Goal: Check status: Check status

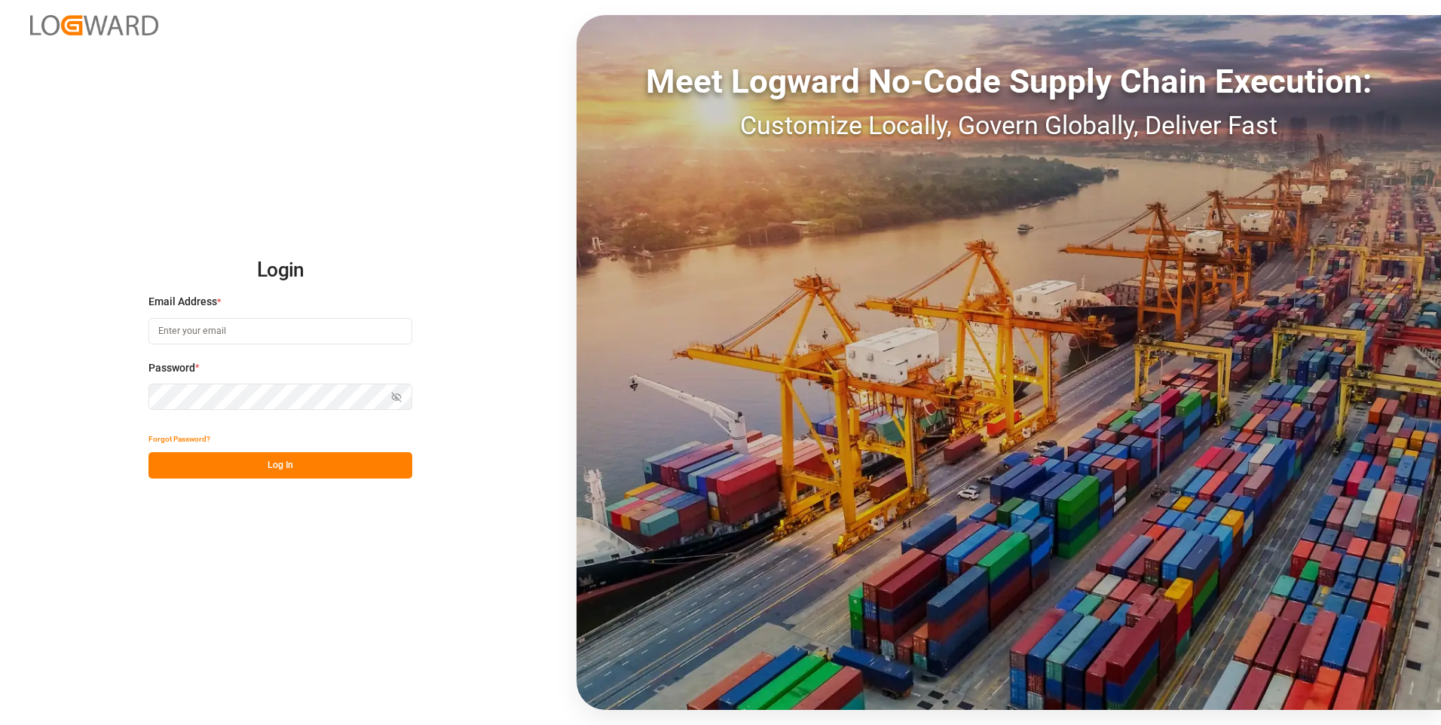
type input "[PERSON_NAME][EMAIL_ADDRESS][PERSON_NAME][DOMAIN_NAME]"
click at [398, 397] on div "Show password" at bounding box center [280, 397] width 264 height 26
click at [397, 394] on icon "button" at bounding box center [396, 397] width 11 height 11
click at [254, 460] on button "Log In" at bounding box center [280, 465] width 264 height 26
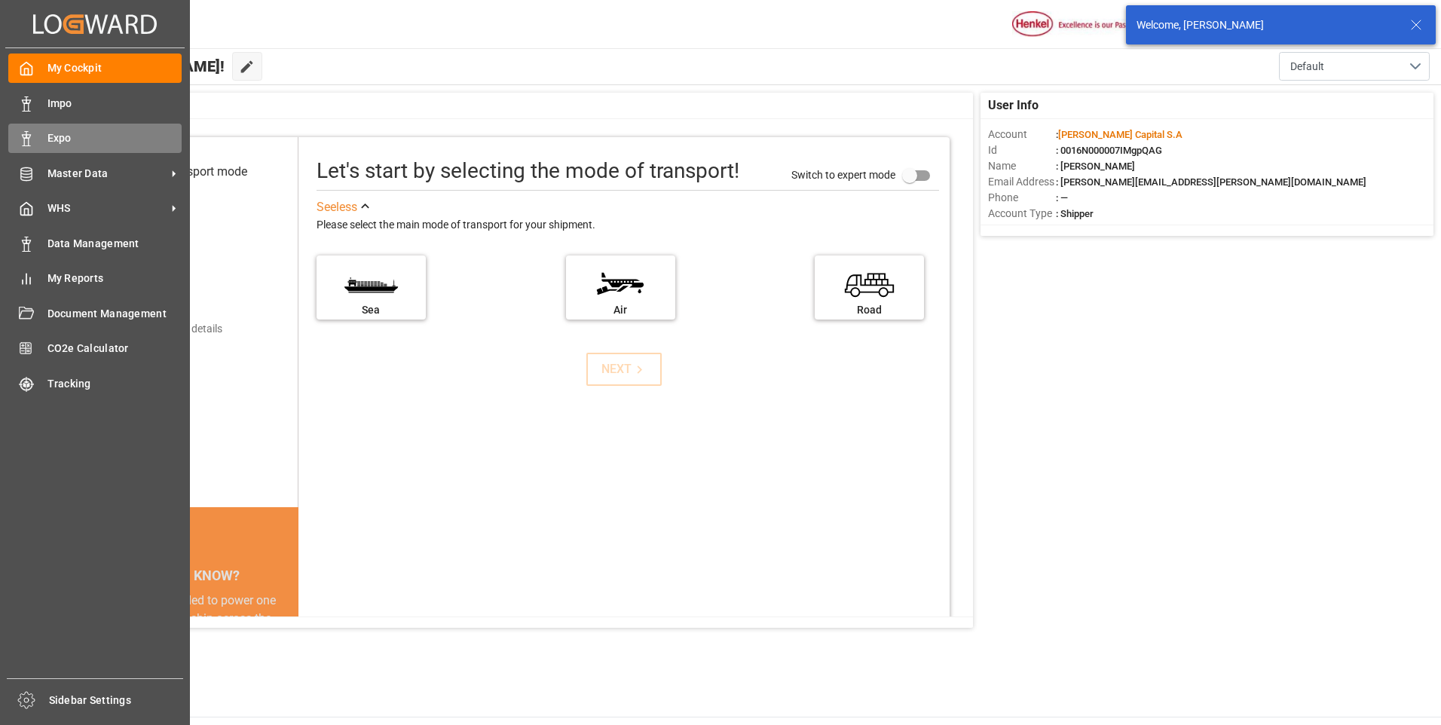
click at [34, 135] on div "Expo Expo" at bounding box center [94, 138] width 173 height 29
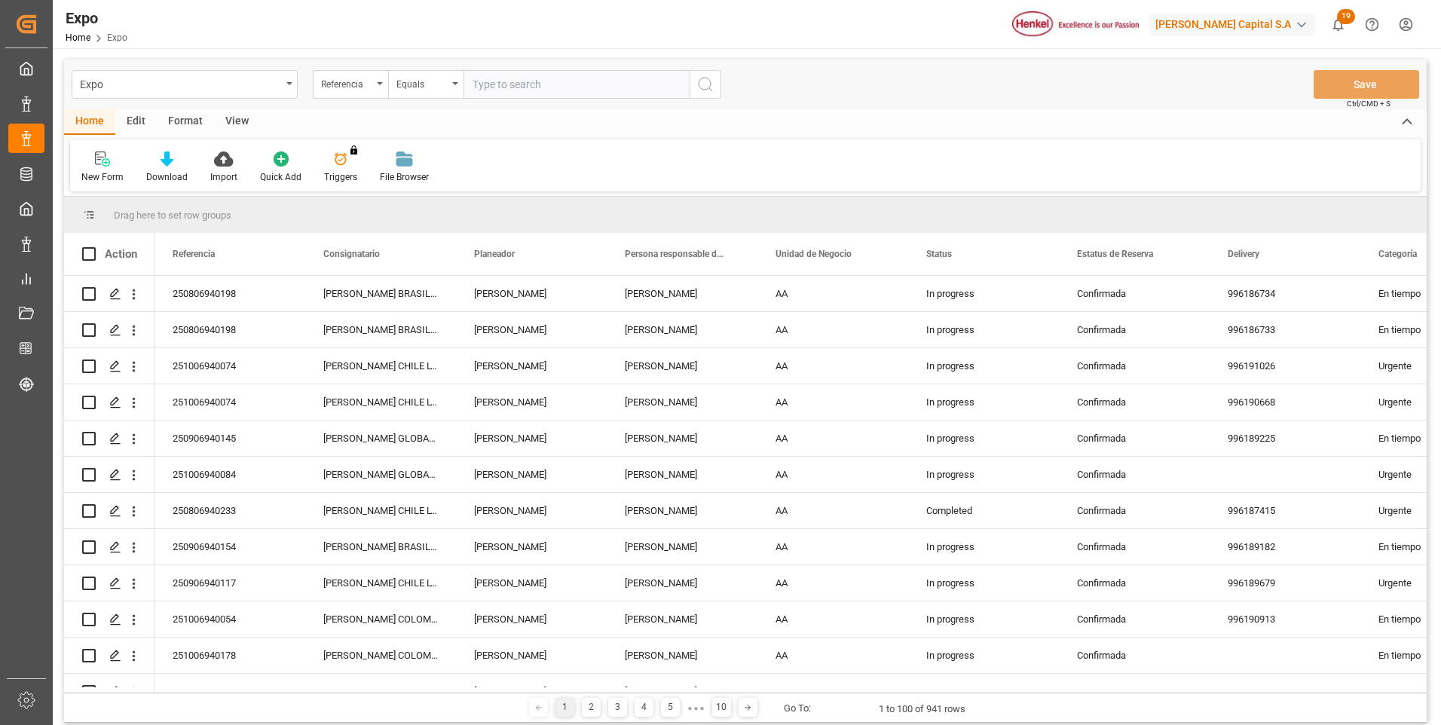
paste input "251006940129"
type input "251006940129"
click at [710, 80] on icon "search button" at bounding box center [705, 84] width 18 height 18
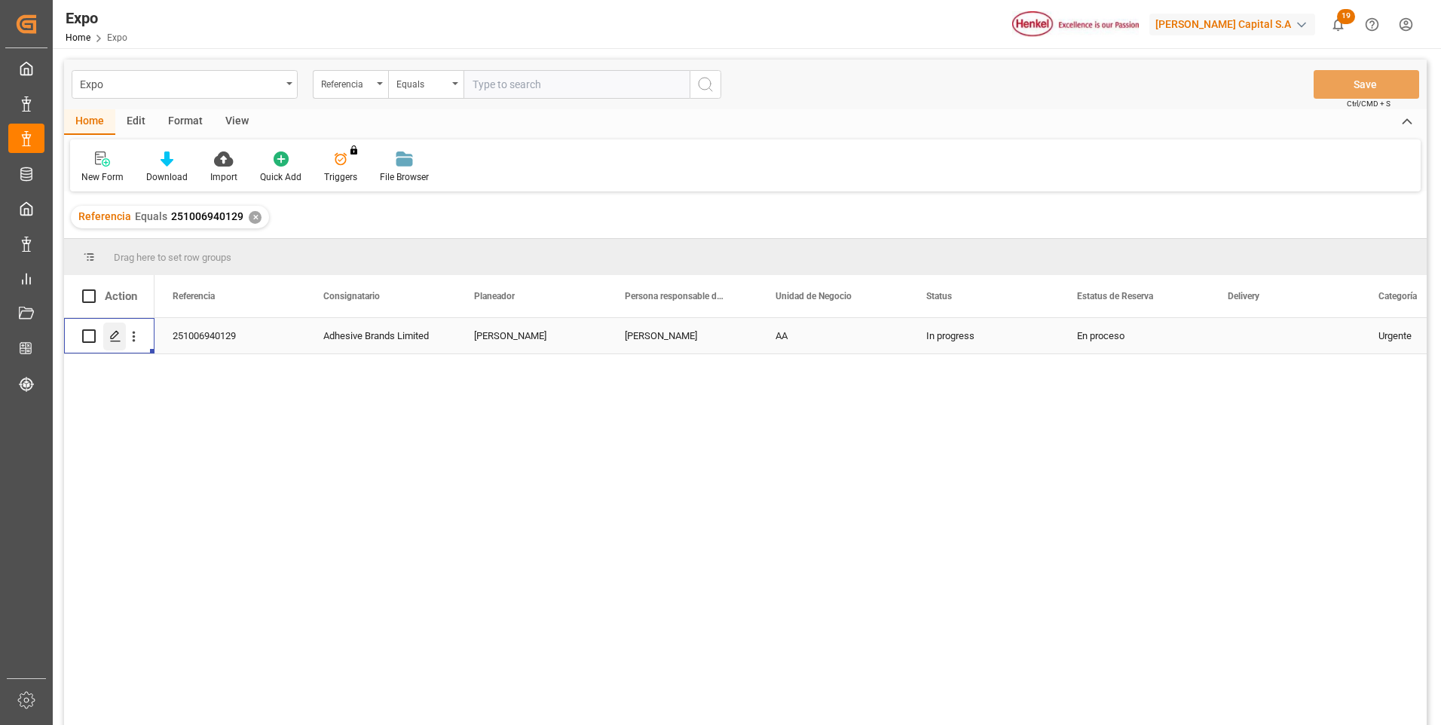
click at [110, 344] on div "Press SPACE to select this row." at bounding box center [114, 337] width 23 height 28
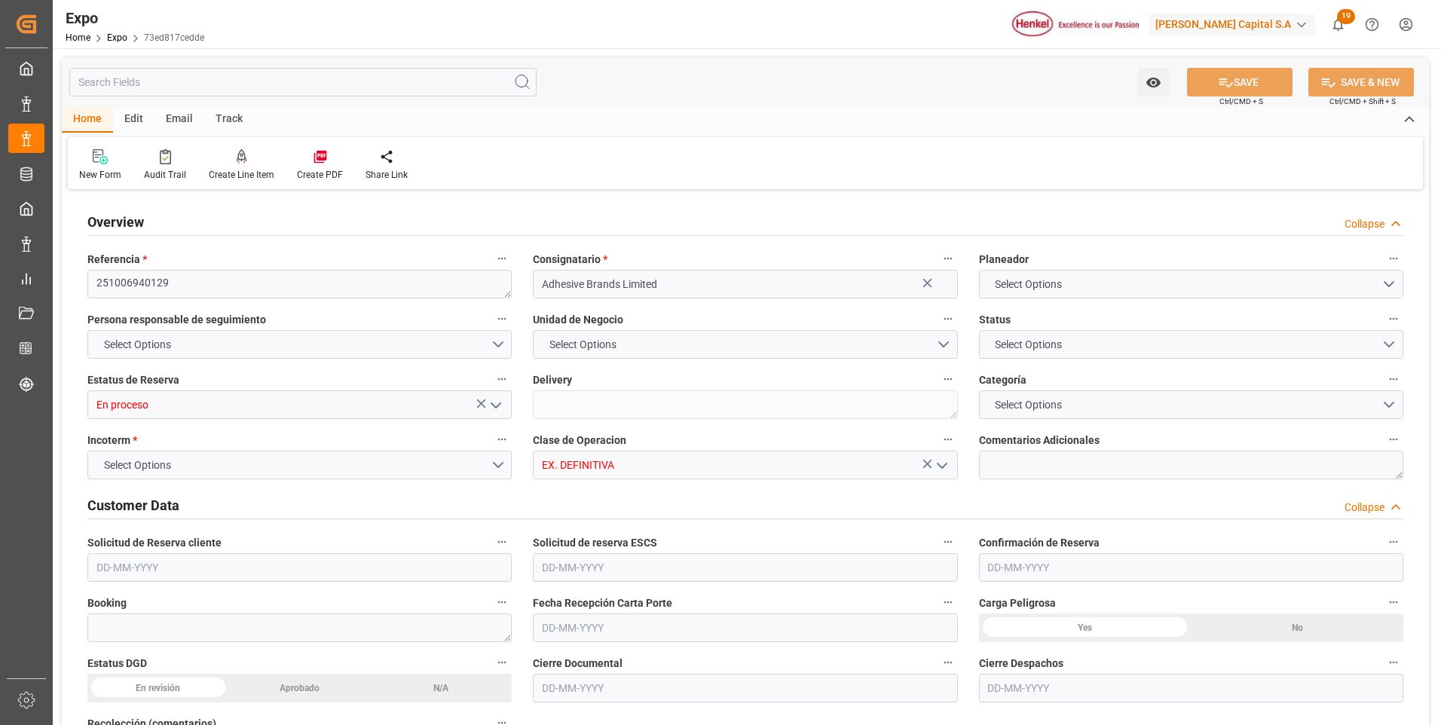
type input "9406922"
type input "MXVER"
type input "JMKIN"
type input "[DATE]"
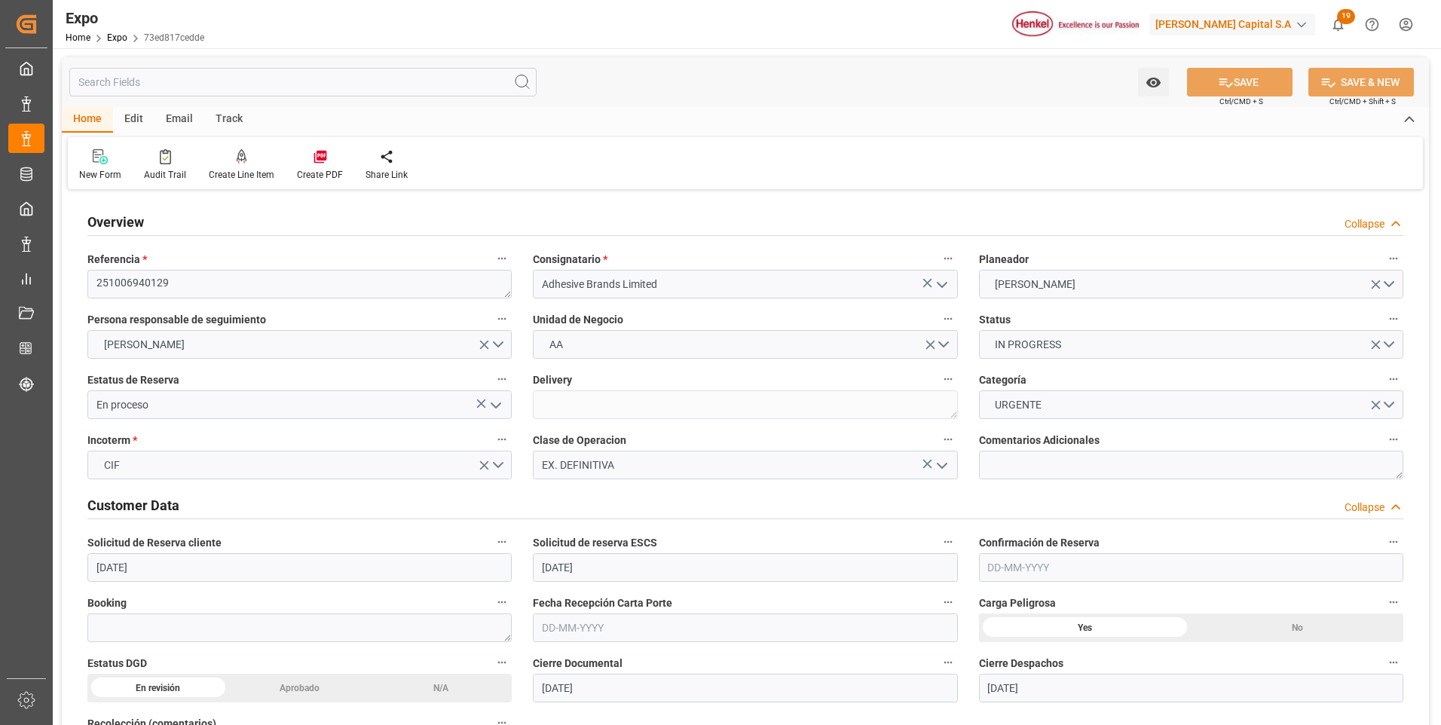
type input "[DATE]"
type input "[DATE] 00:00"
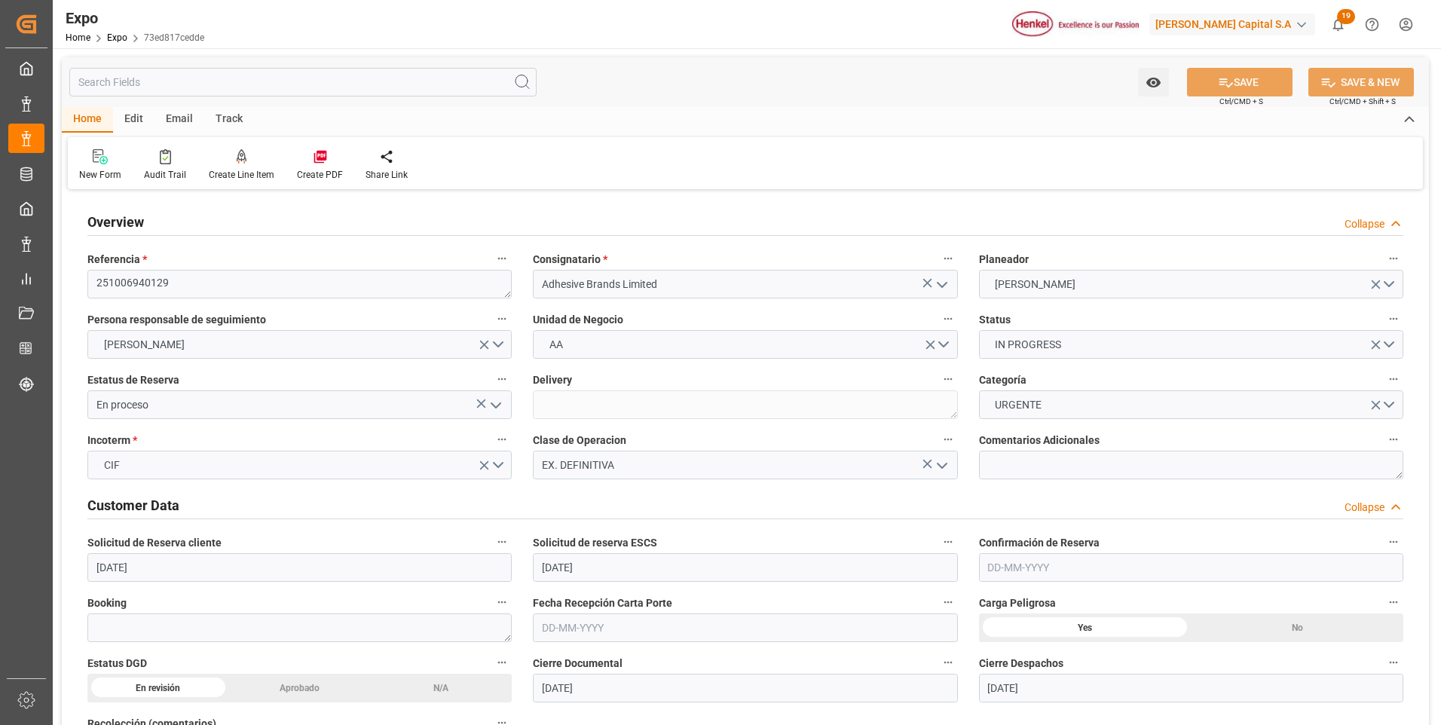
type input "[DATE] 00:00"
type input "[DATE] 05:57"
click at [497, 407] on polyline "open menu" at bounding box center [495, 405] width 9 height 5
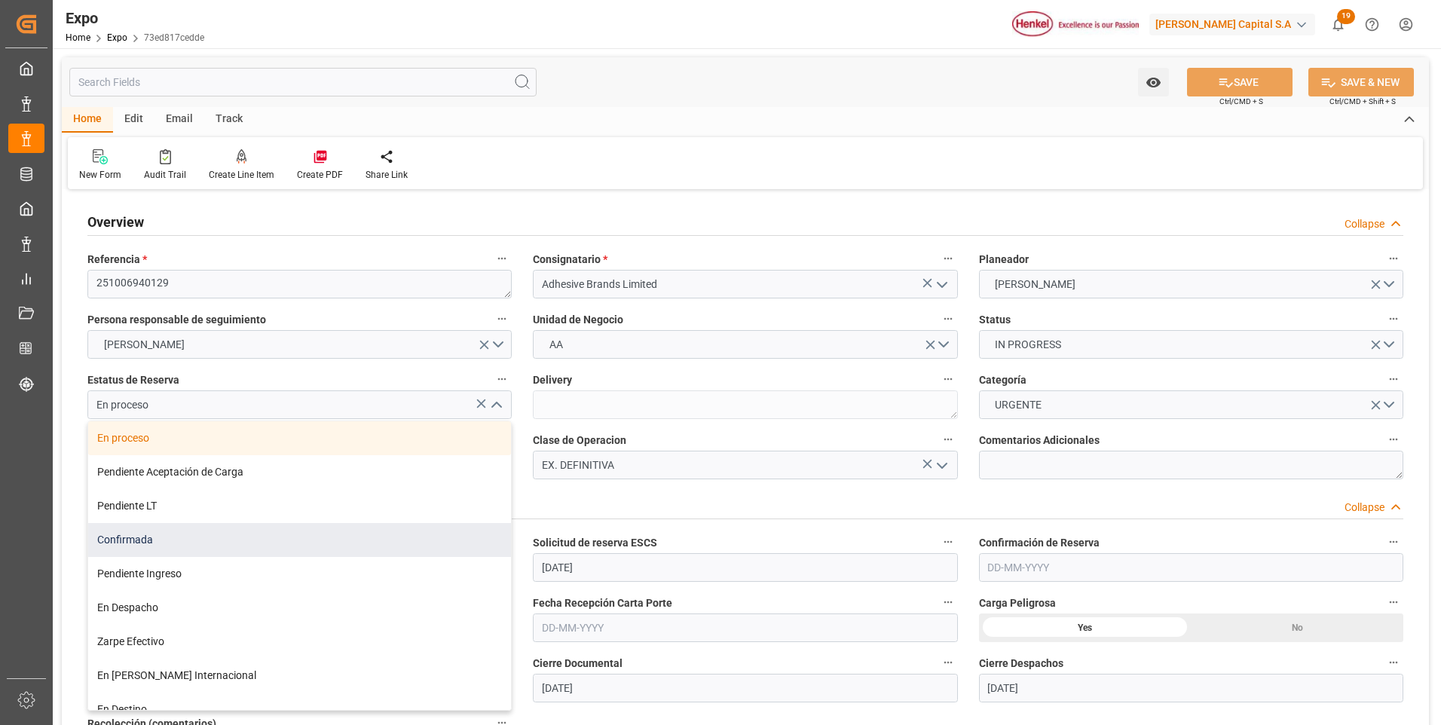
click at [146, 542] on div "Confirmada" at bounding box center [299, 540] width 423 height 34
type input "Confirmada"
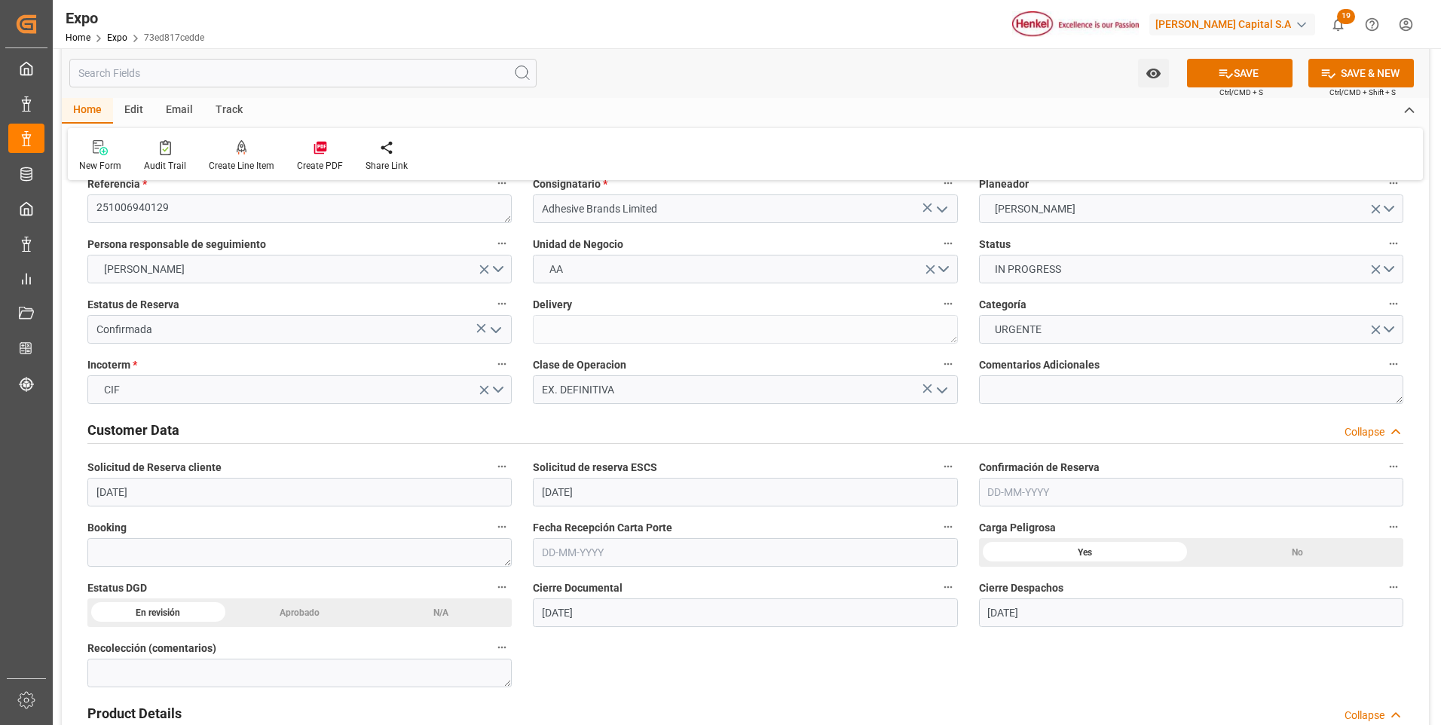
scroll to position [151, 0]
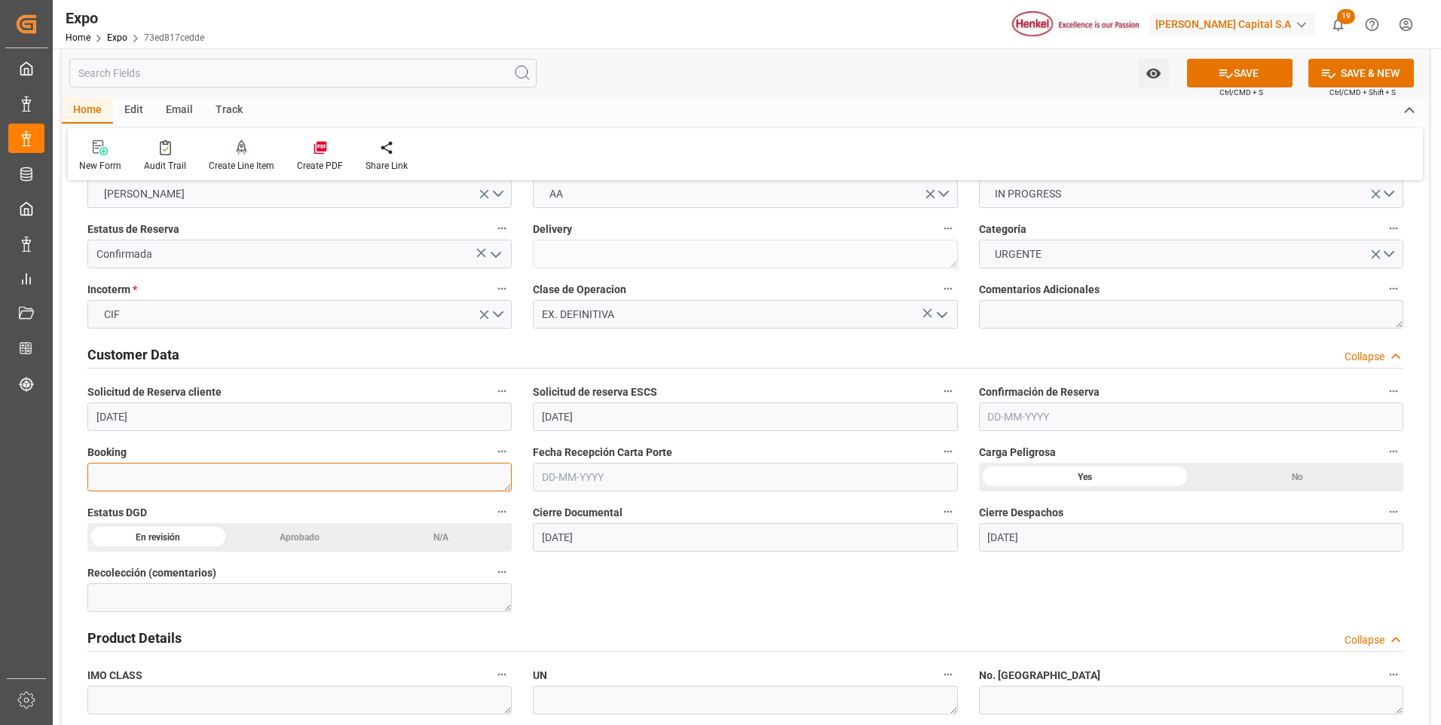
click at [241, 484] on textarea at bounding box center [299, 477] width 424 height 29
paste textarea "ZIMUMEX959918"
type textarea "ZIMUMEX959918"
click at [289, 540] on div "Aprobado" at bounding box center [300, 537] width 142 height 29
click at [998, 421] on input "text" at bounding box center [1191, 416] width 424 height 29
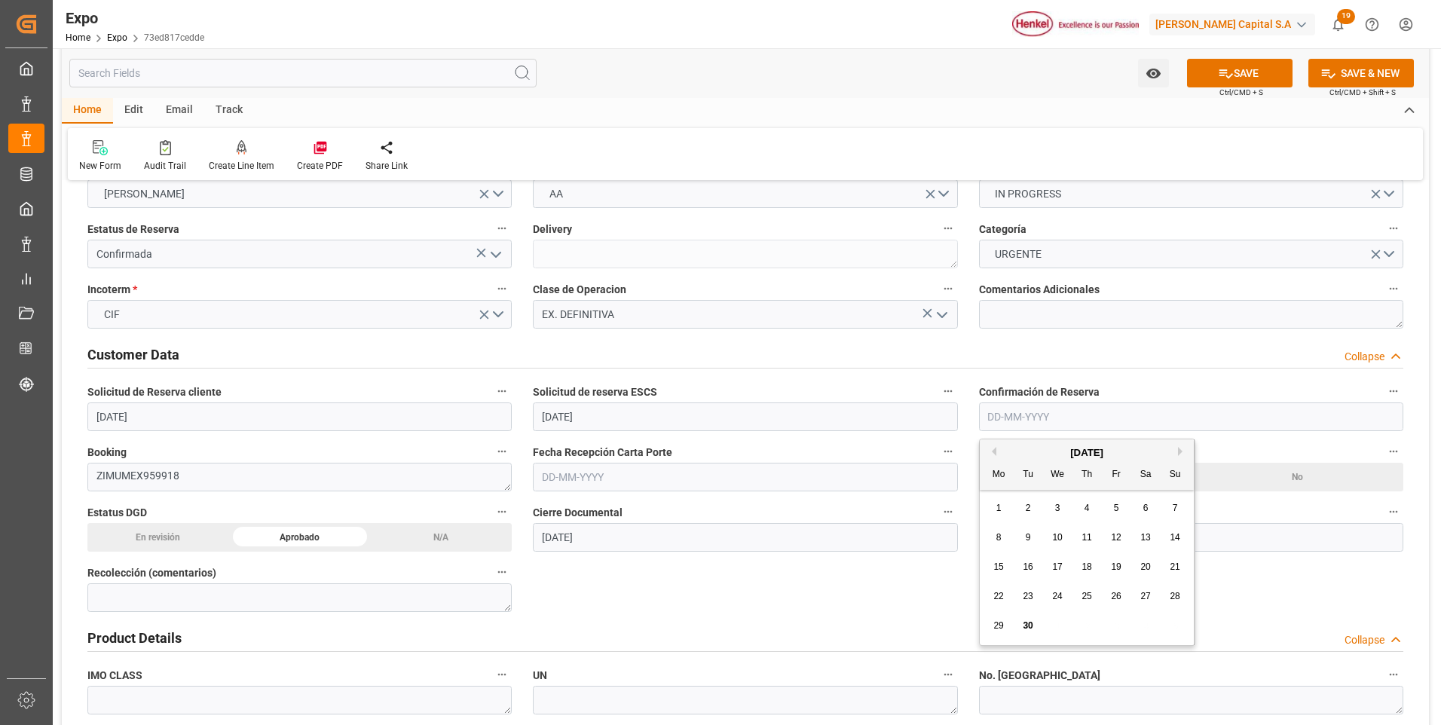
click at [1032, 629] on span "30" at bounding box center [1028, 625] width 10 height 11
type input "[DATE]"
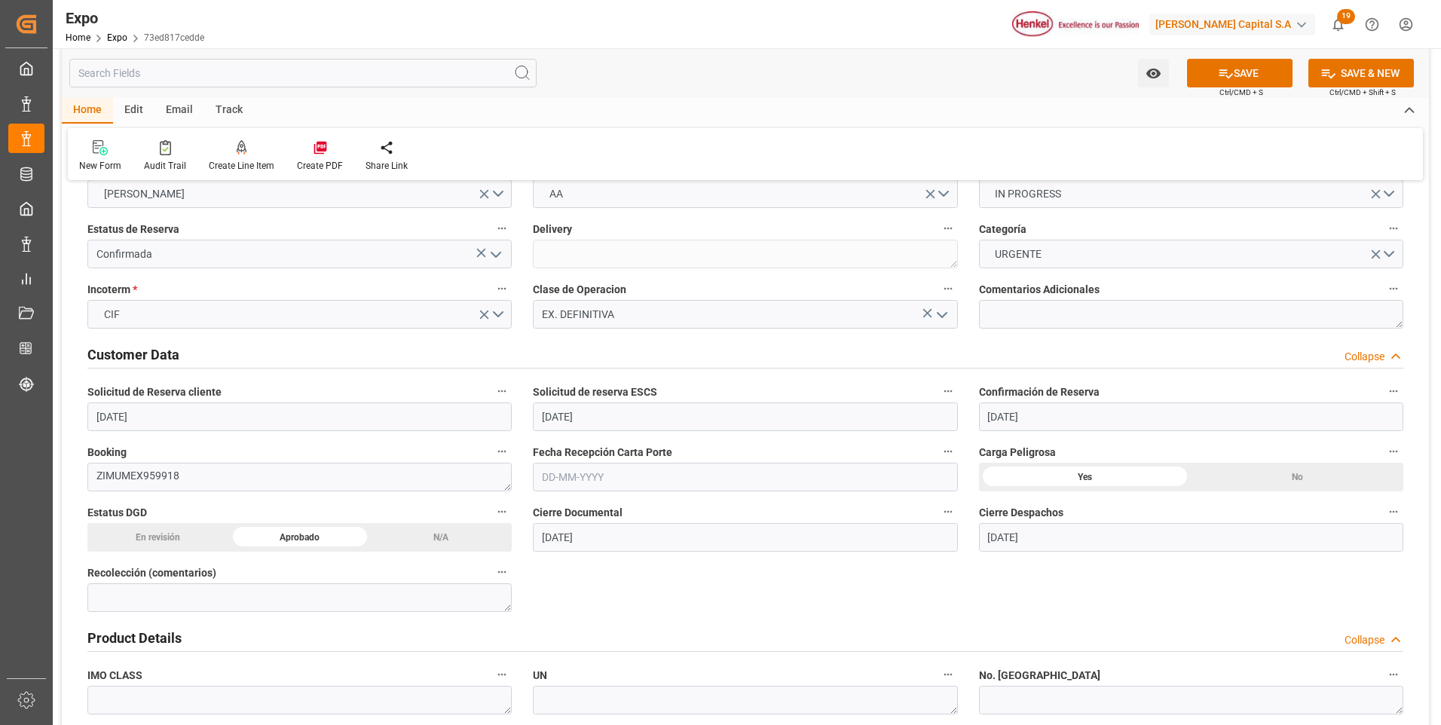
click at [591, 476] on input "text" at bounding box center [745, 477] width 424 height 29
click at [673, 653] on span "26" at bounding box center [670, 656] width 10 height 11
type input "[DATE]"
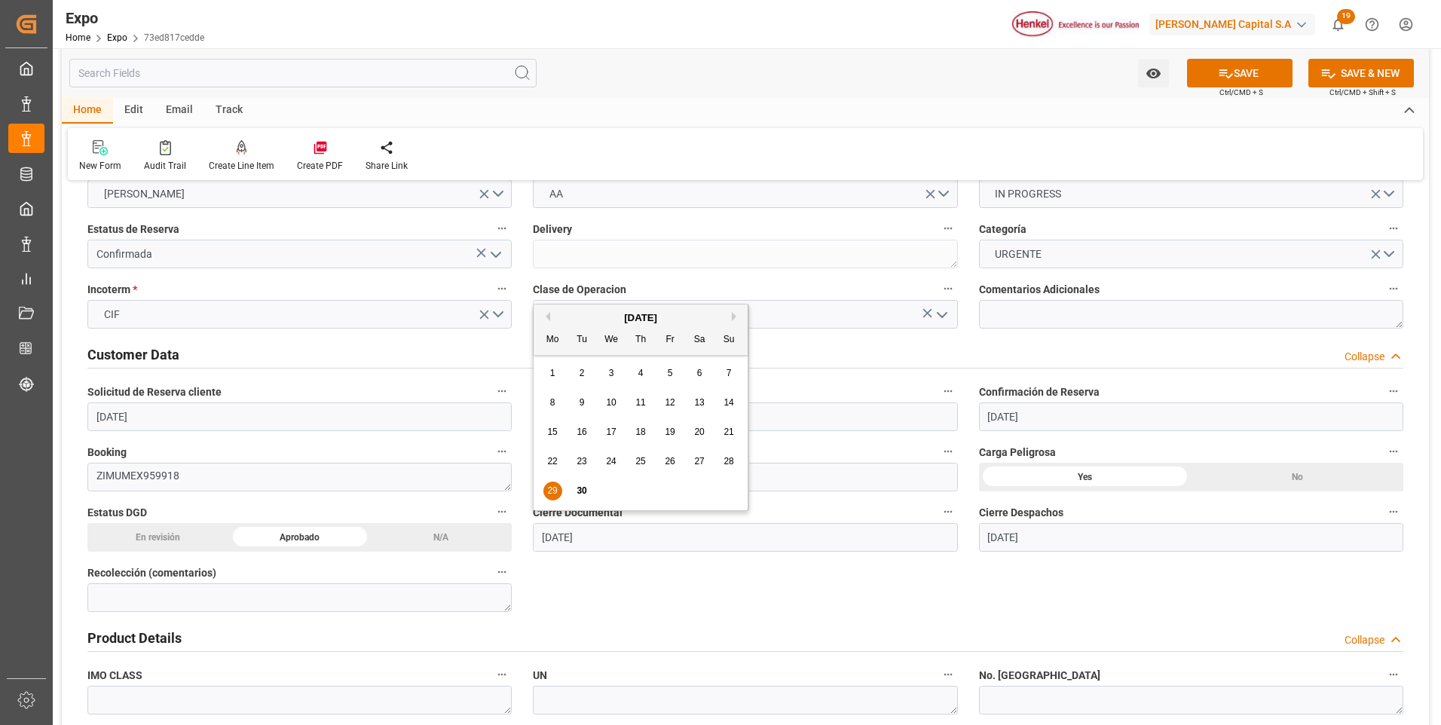
click at [592, 540] on input "[DATE]" at bounding box center [745, 537] width 424 height 29
click at [736, 315] on button "Next Month" at bounding box center [736, 316] width 9 height 9
click at [580, 402] on span "7" at bounding box center [582, 402] width 5 height 11
type input "[DATE]"
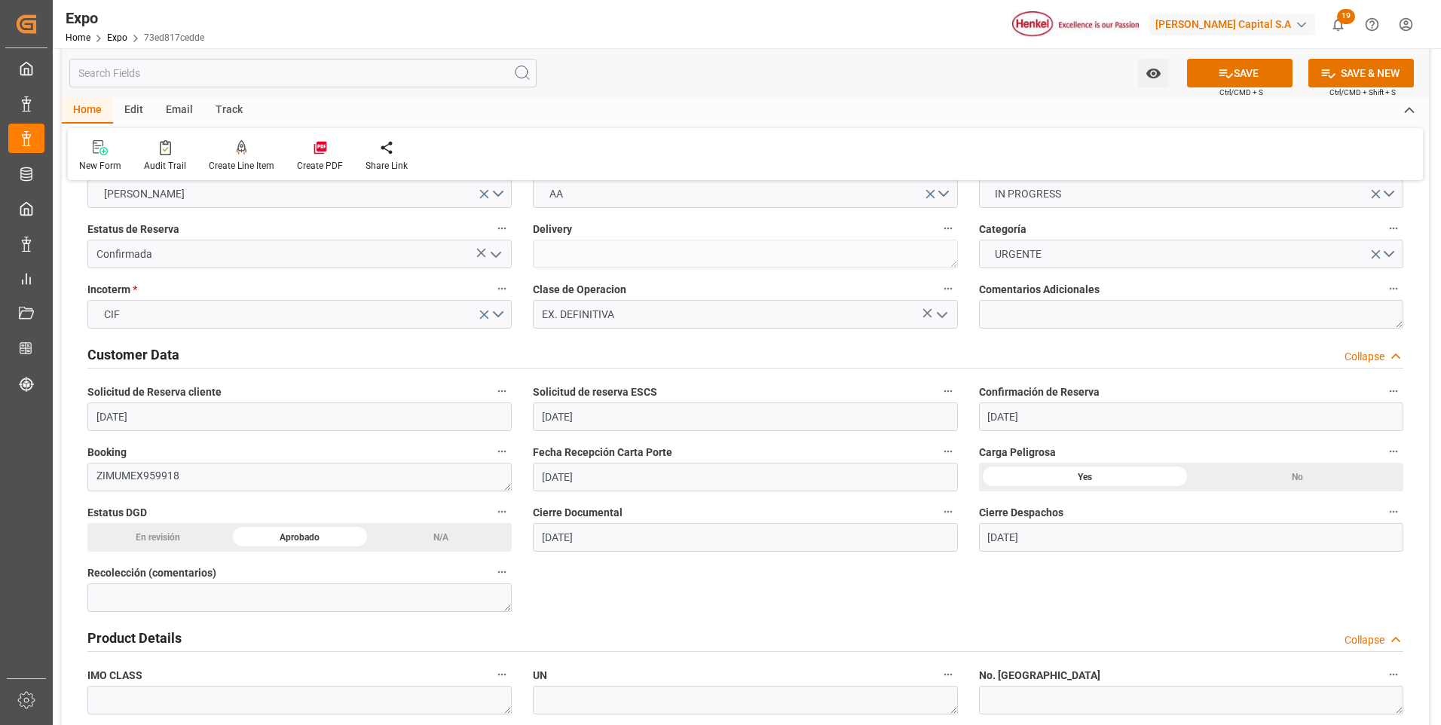
click at [989, 536] on input "[DATE]" at bounding box center [1191, 537] width 424 height 29
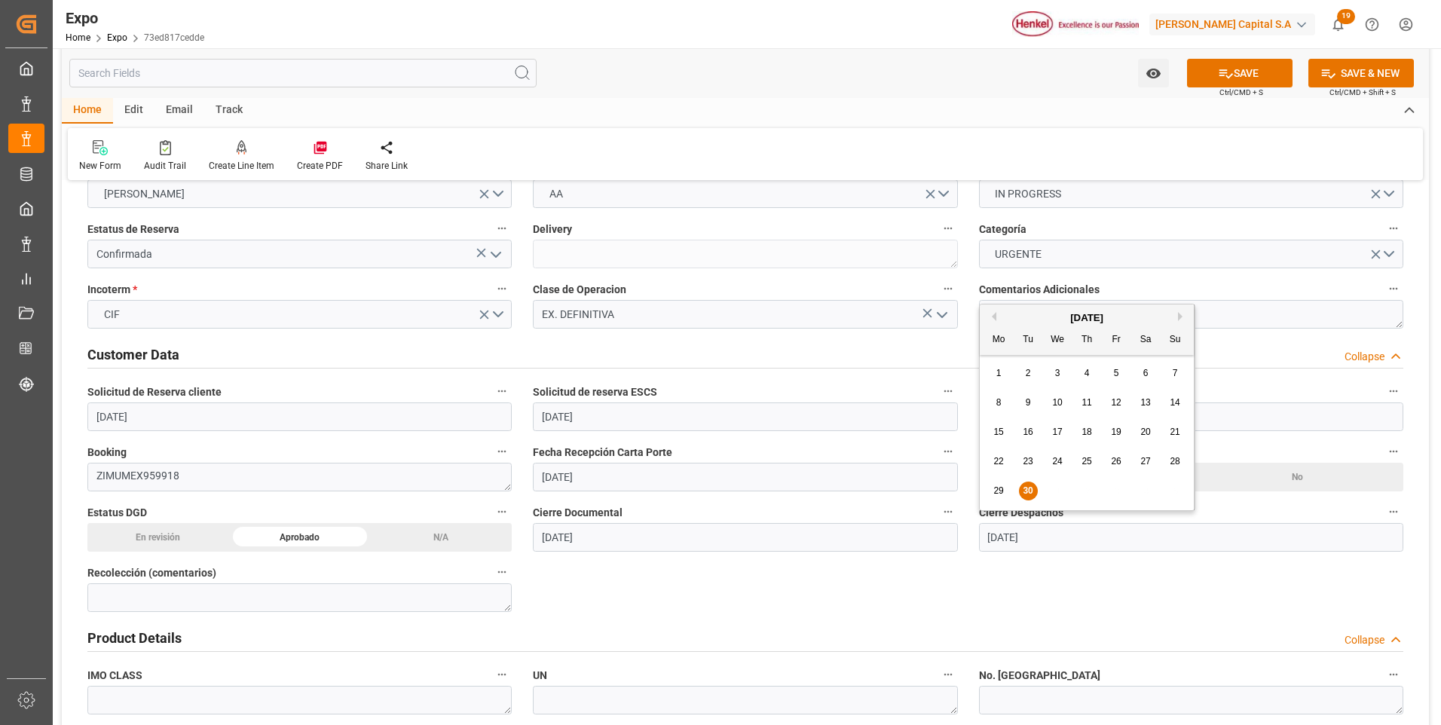
click at [1052, 402] on span "10" at bounding box center [1057, 402] width 10 height 11
click at [1039, 534] on input "[DATE]" at bounding box center [1191, 537] width 424 height 29
click at [1182, 315] on button "Next Month" at bounding box center [1182, 316] width 9 height 9
click at [1116, 401] on span "10" at bounding box center [1116, 402] width 10 height 11
type input "[DATE]"
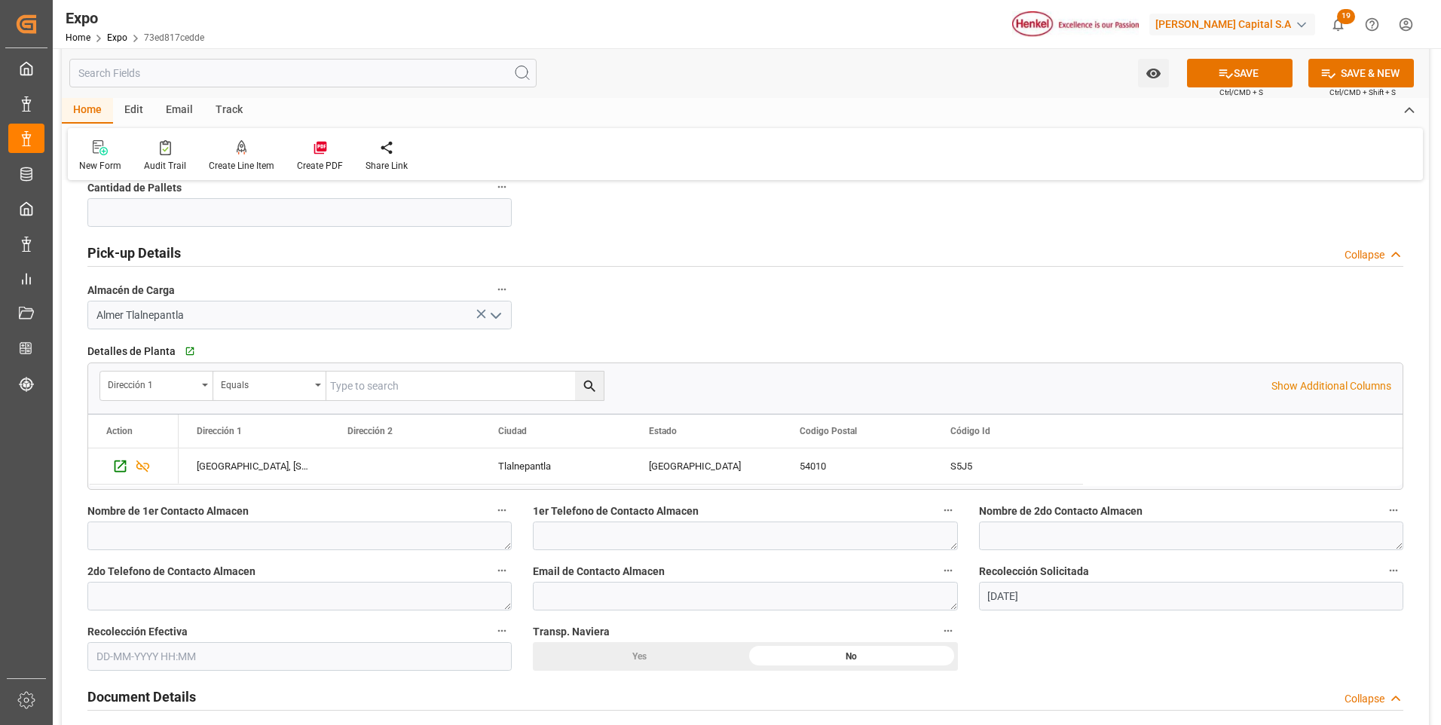
scroll to position [1130, 0]
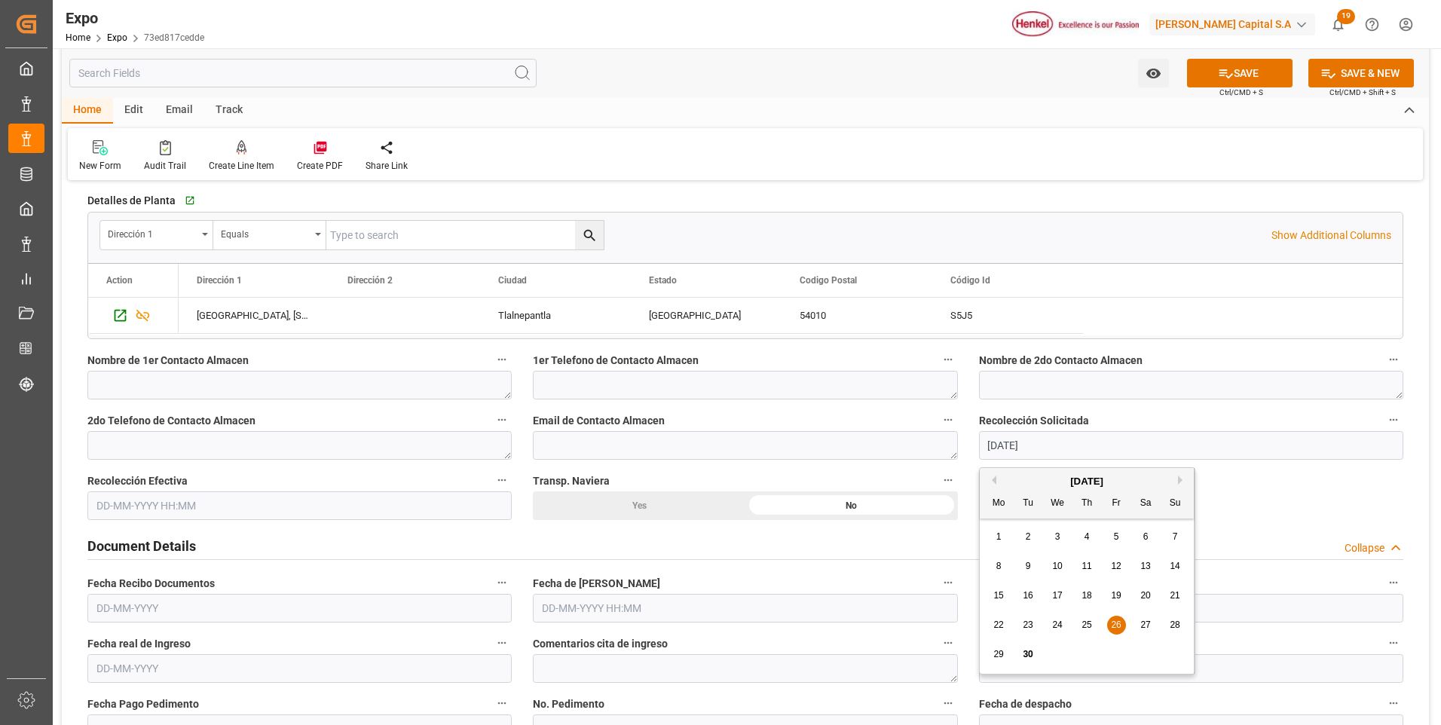
click at [1013, 446] on input "[DATE]" at bounding box center [1191, 445] width 424 height 29
click at [1182, 479] on button "Next Month" at bounding box center [1182, 480] width 9 height 9
click at [1000, 566] on span "6" at bounding box center [998, 566] width 5 height 11
type input "[DATE]"
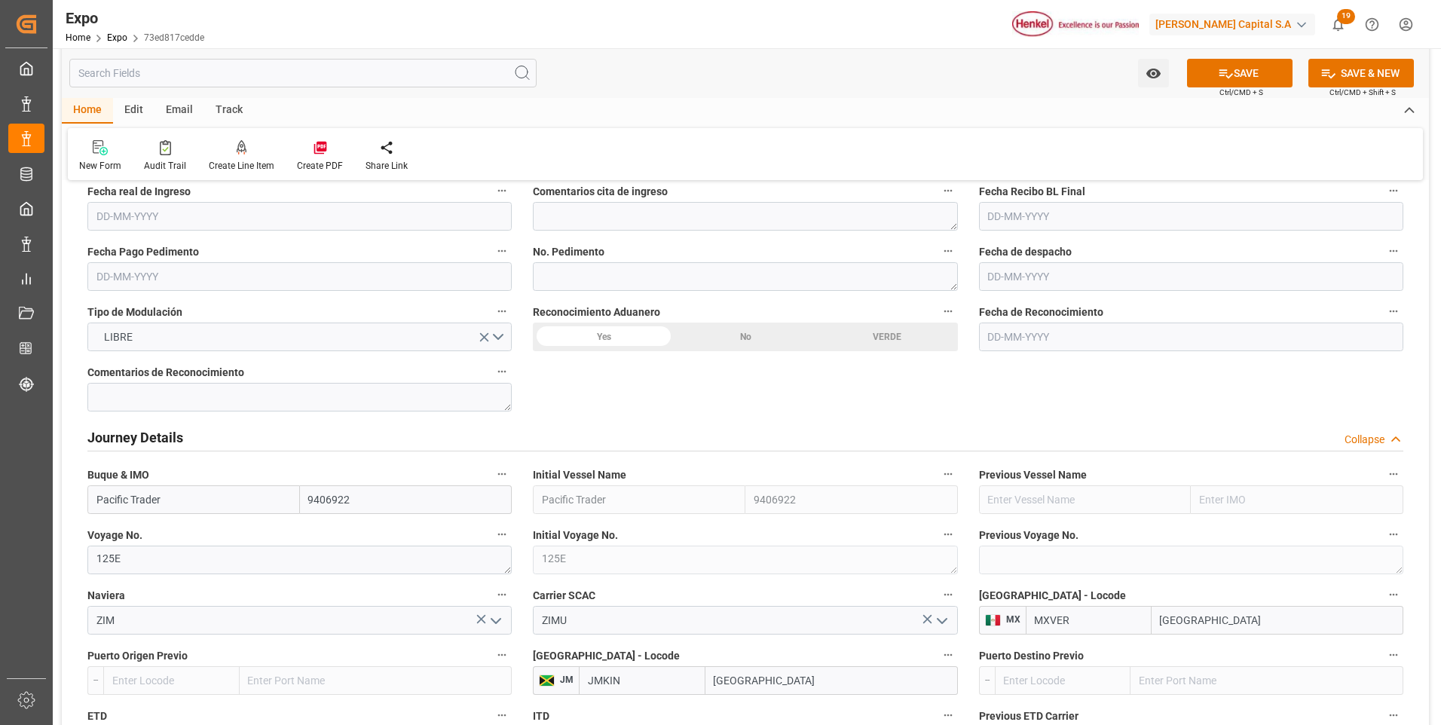
scroll to position [1733, 0]
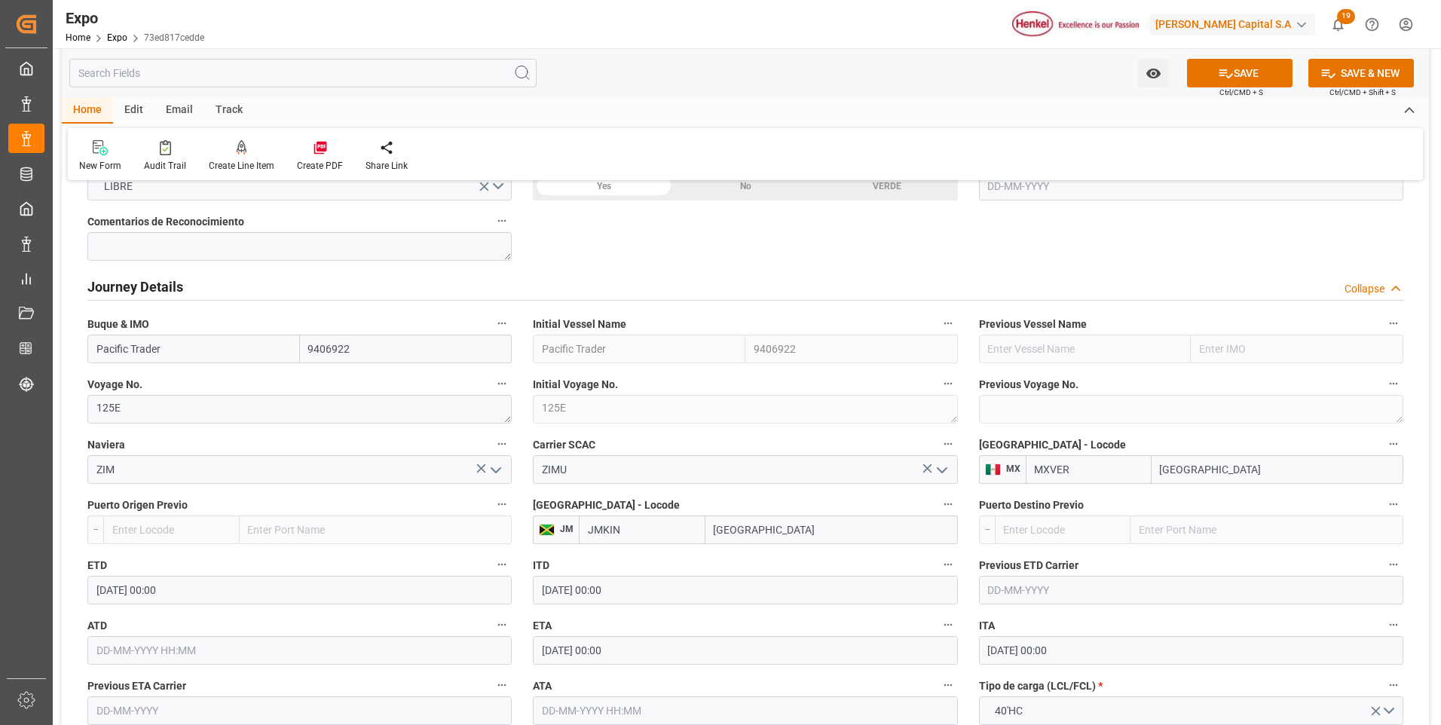
drag, startPoint x: 202, startPoint y: 355, endPoint x: 63, endPoint y: 351, distance: 138.7
paste input "CONTSHIP ART"
click at [144, 378] on b "CONTSHIP ART" at bounding box center [134, 382] width 75 height 12
type input "CONTSHIP ART"
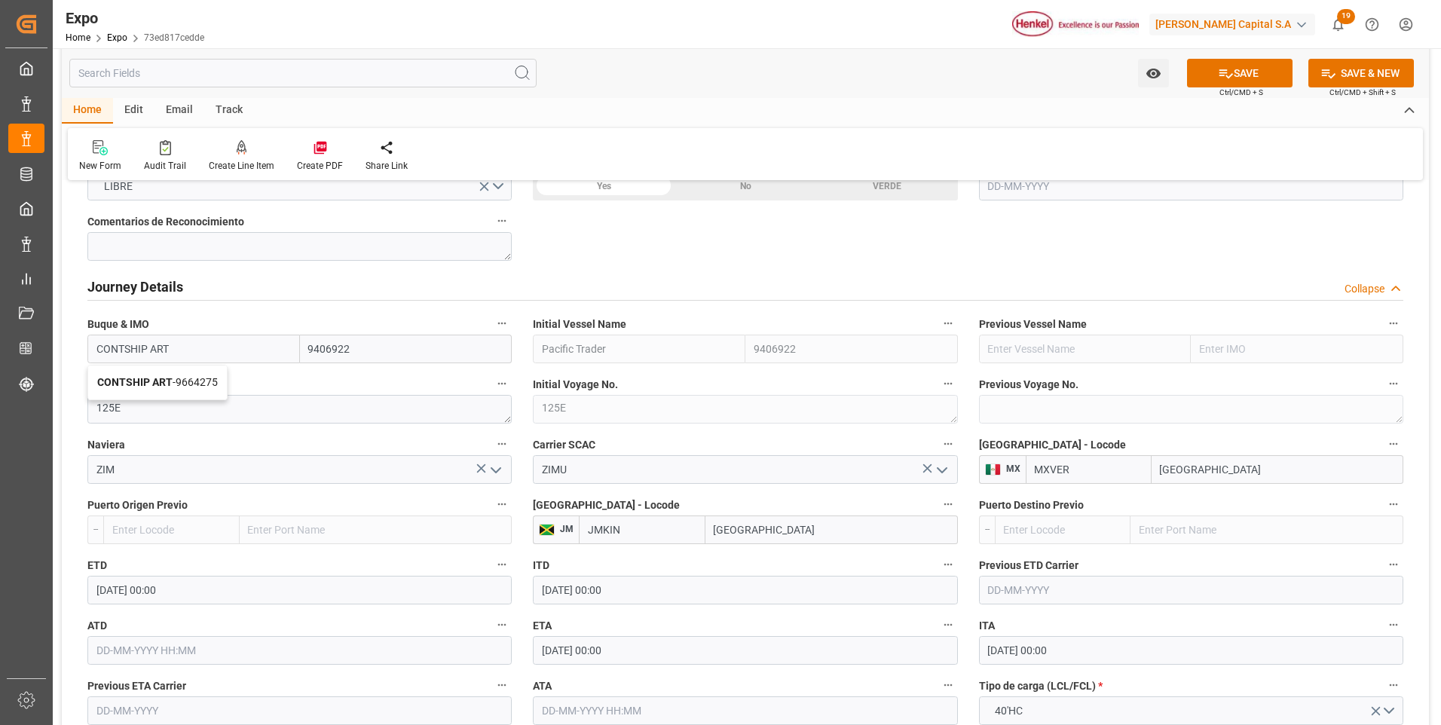
type input "9664275"
type input "CONTSHIP ART"
click at [144, 411] on textarea "125E" at bounding box center [299, 409] width 424 height 29
type textarea "1"
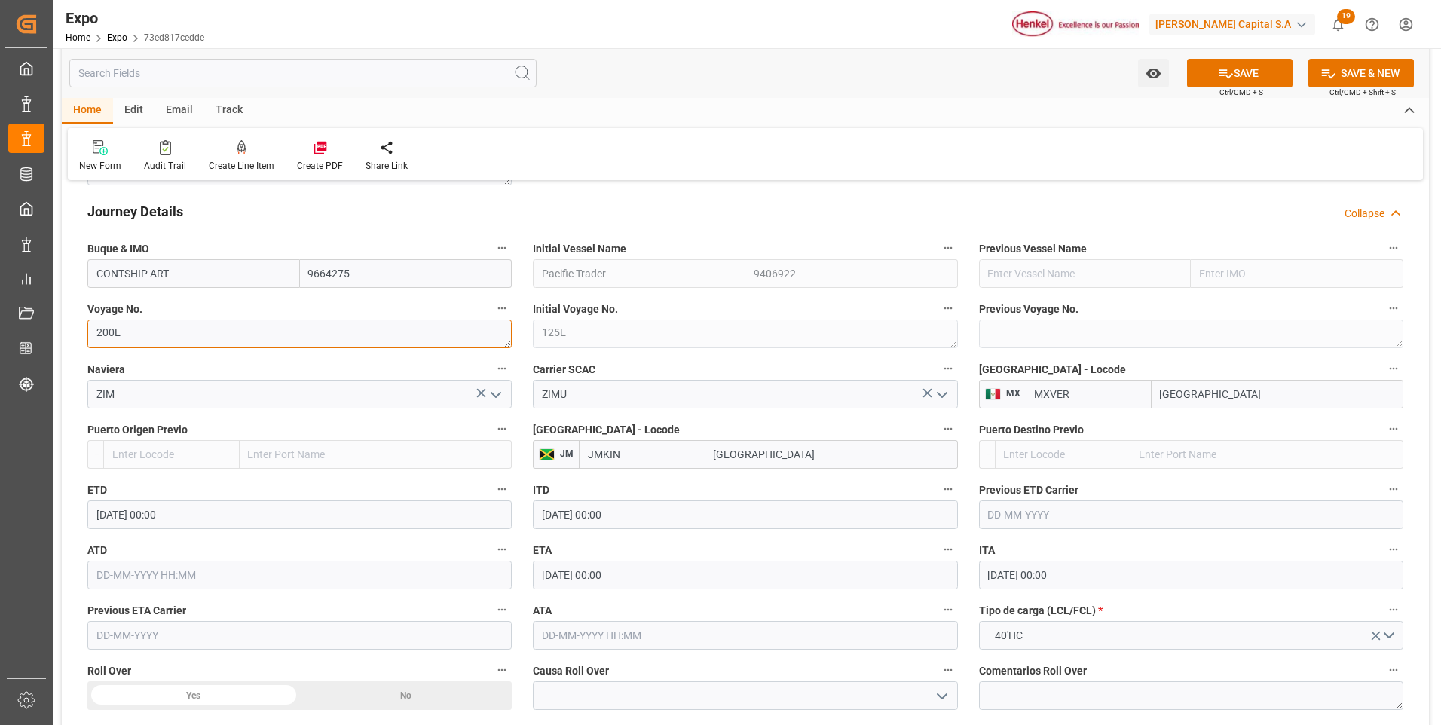
type textarea "200E"
click at [102, 510] on input "[DATE] 00:00" at bounding box center [299, 514] width 424 height 29
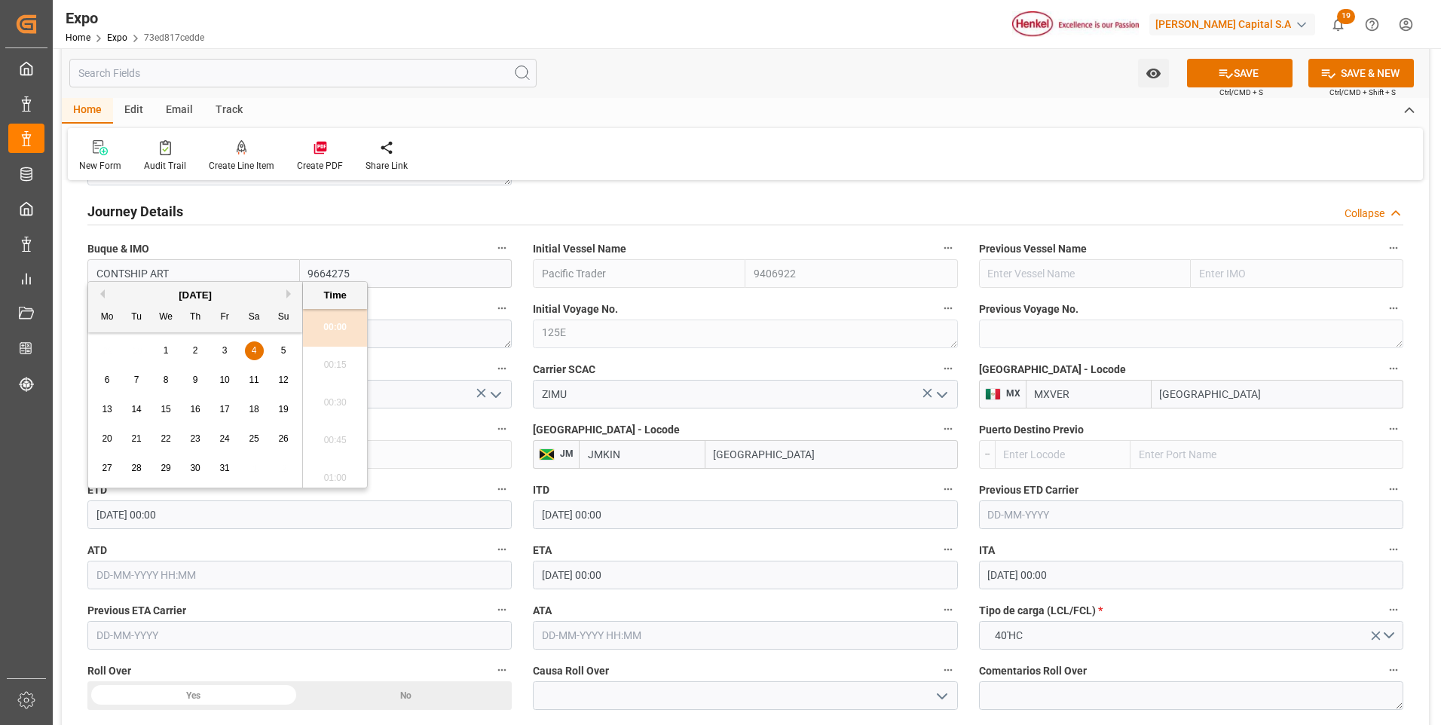
click at [164, 406] on span "15" at bounding box center [166, 409] width 10 height 11
type input "[DATE] 00:00"
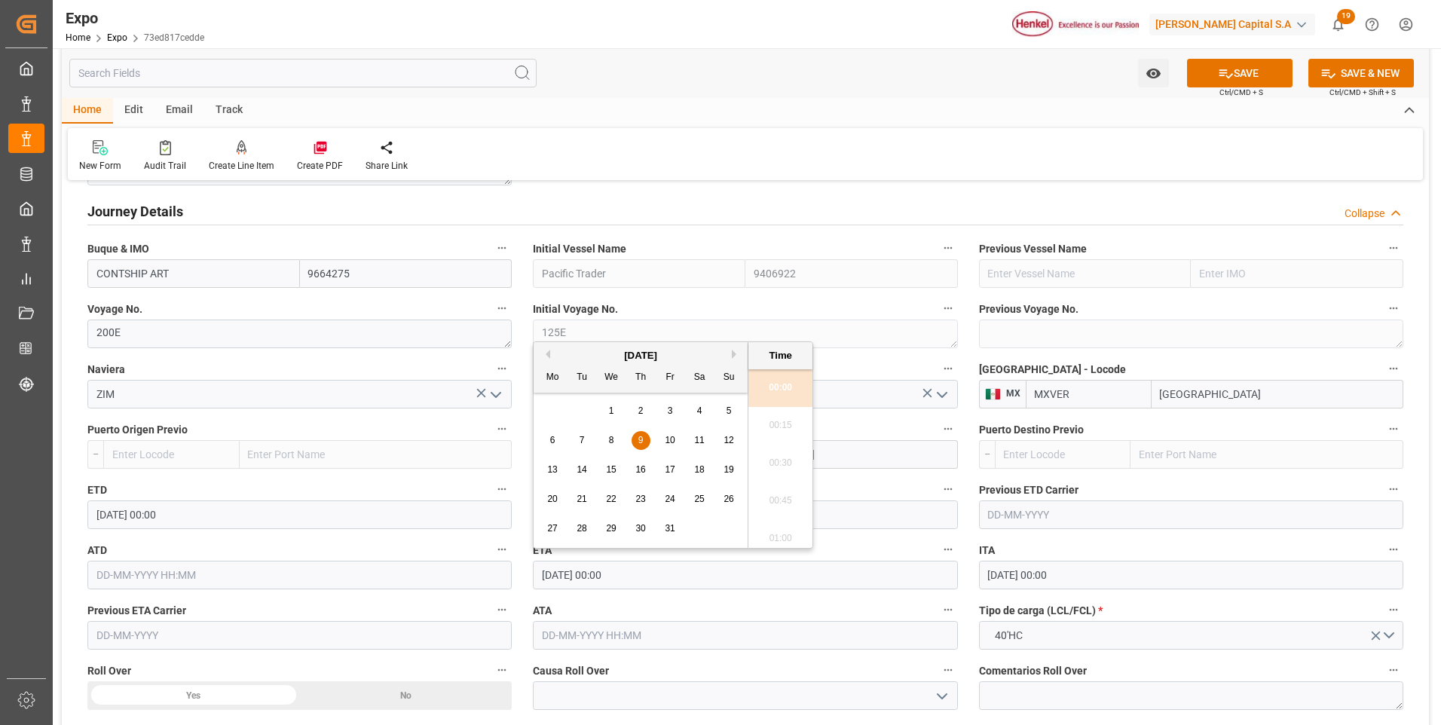
click at [589, 577] on input "[DATE] 00:00" at bounding box center [745, 575] width 424 height 29
click at [549, 500] on span "20" at bounding box center [552, 499] width 10 height 11
type input "[DATE] 00:00"
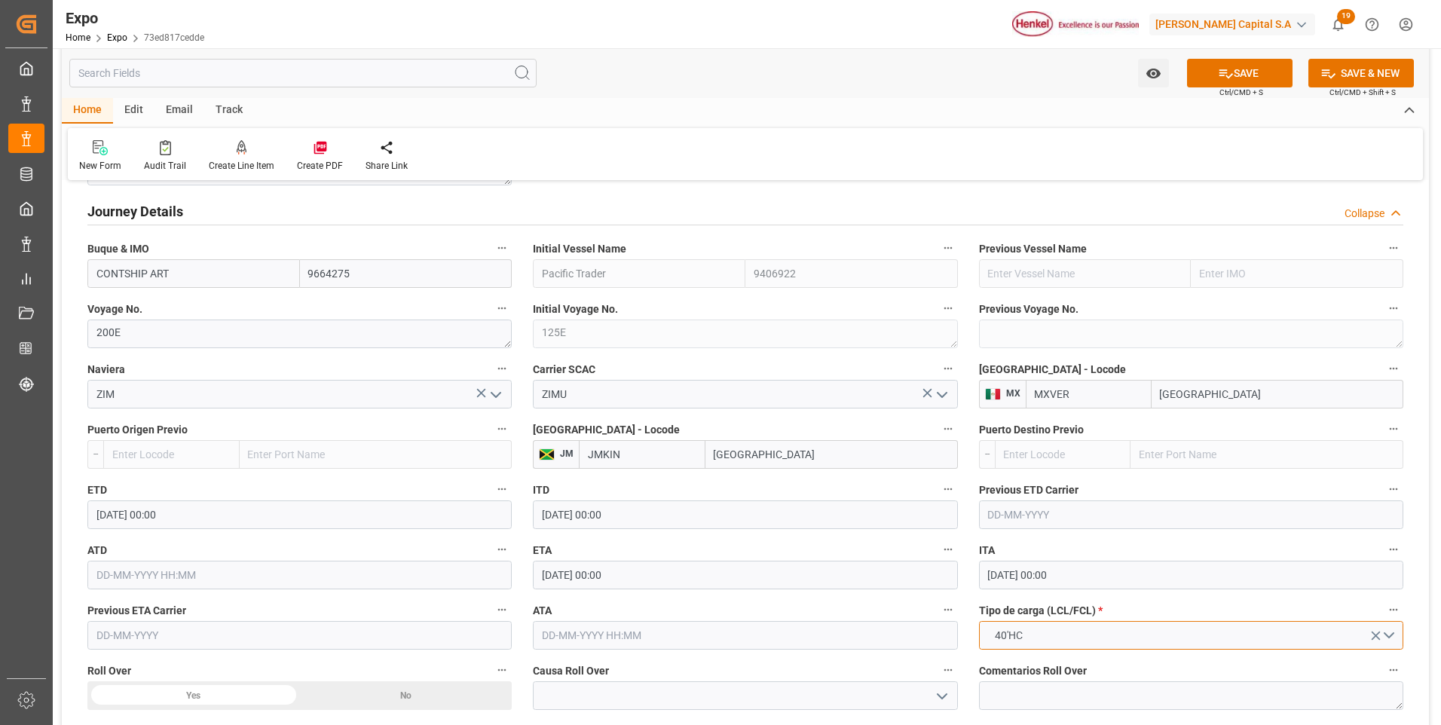
click at [1029, 635] on span "40'HC" at bounding box center [1008, 636] width 43 height 16
click at [1027, 670] on div "20'DC" at bounding box center [1191, 671] width 423 height 32
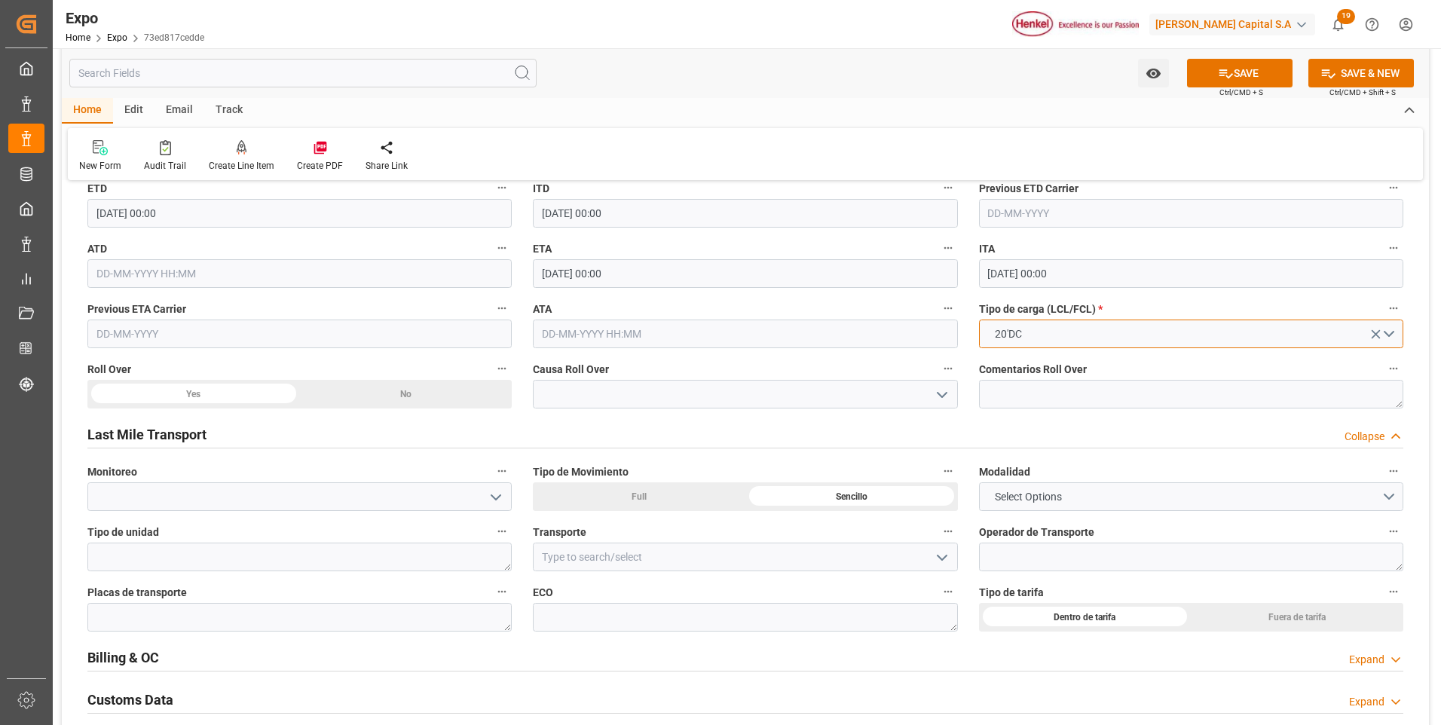
scroll to position [2261, 0]
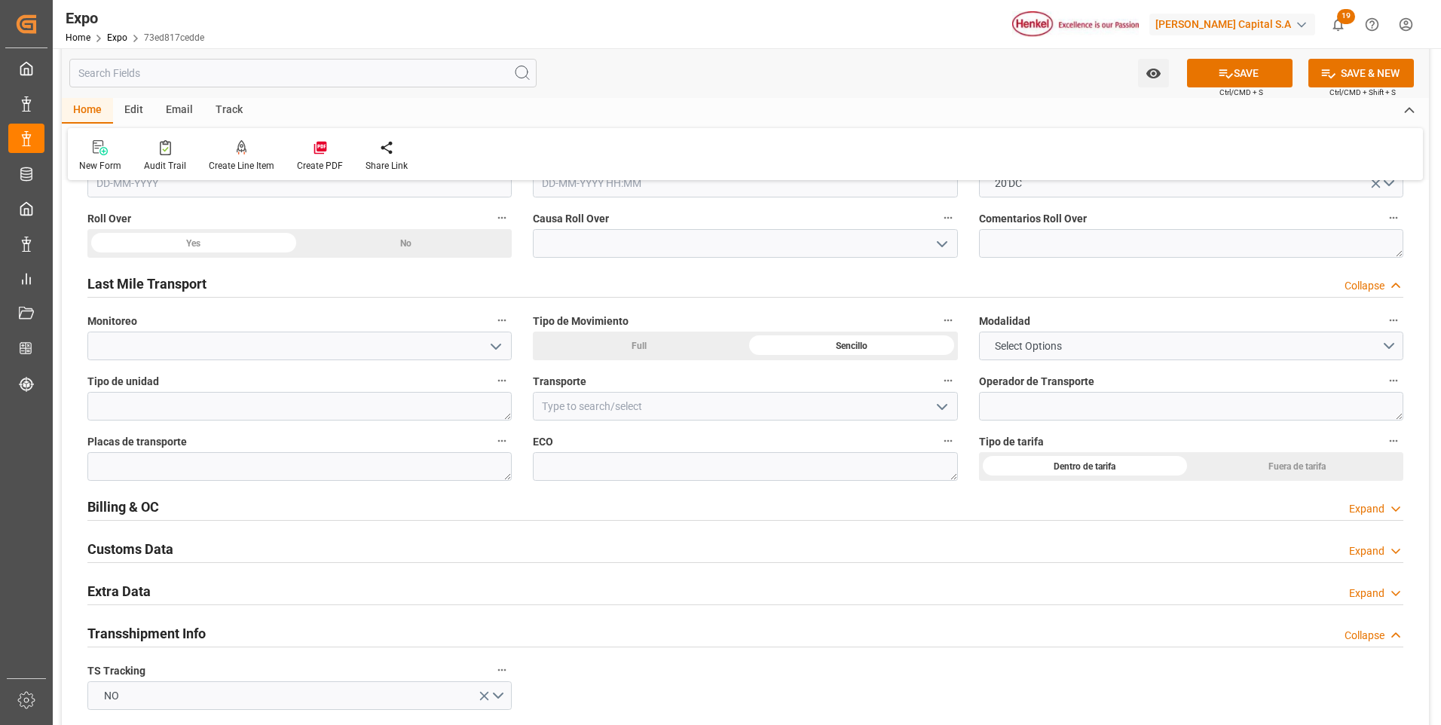
click at [1391, 595] on icon at bounding box center [1395, 594] width 15 height 16
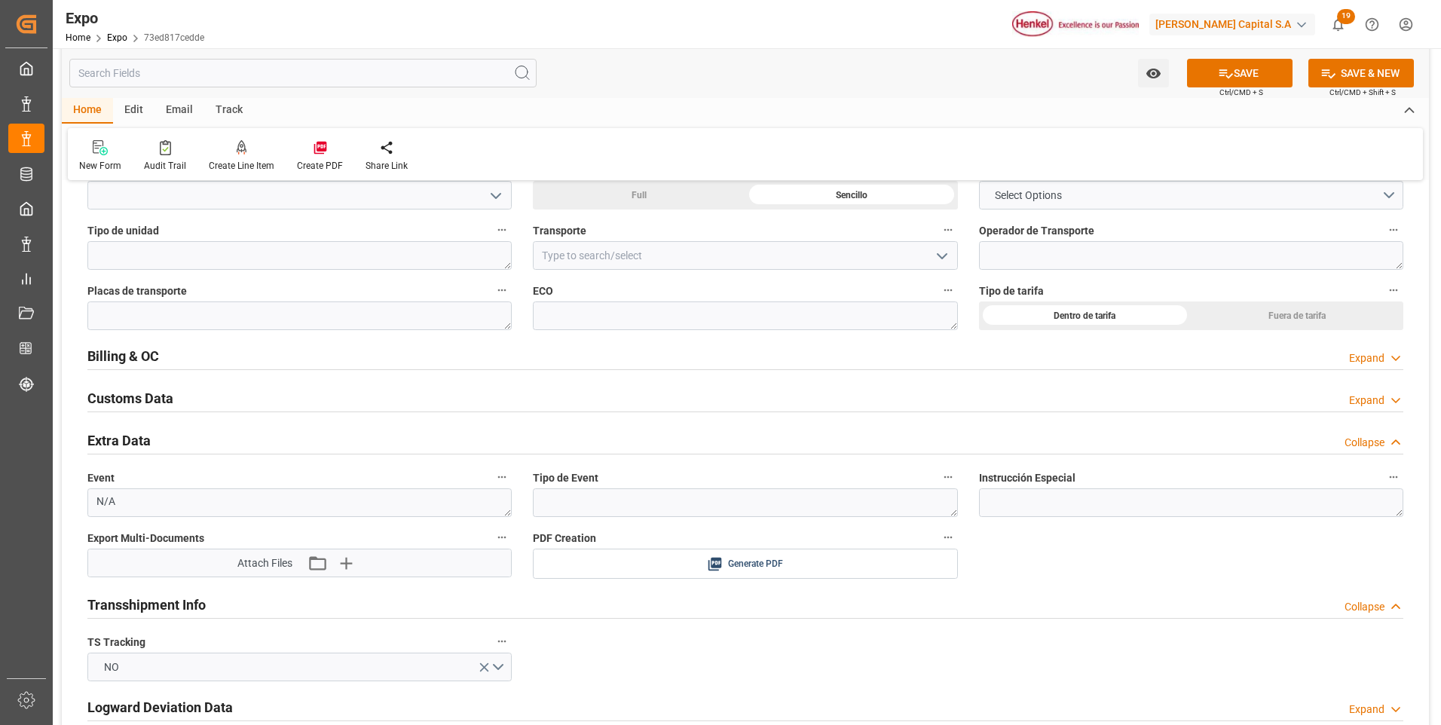
scroll to position [2487, 0]
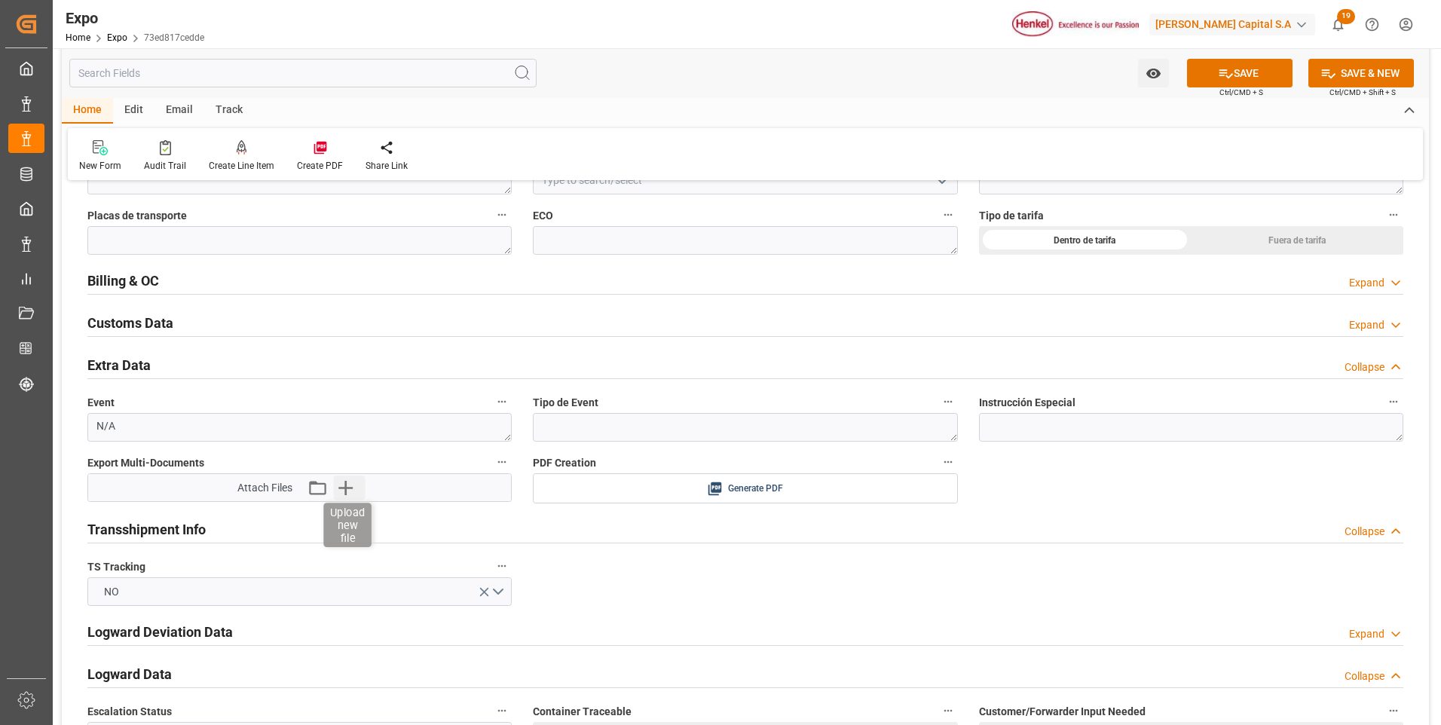
click at [349, 487] on icon "button" at bounding box center [345, 488] width 24 height 24
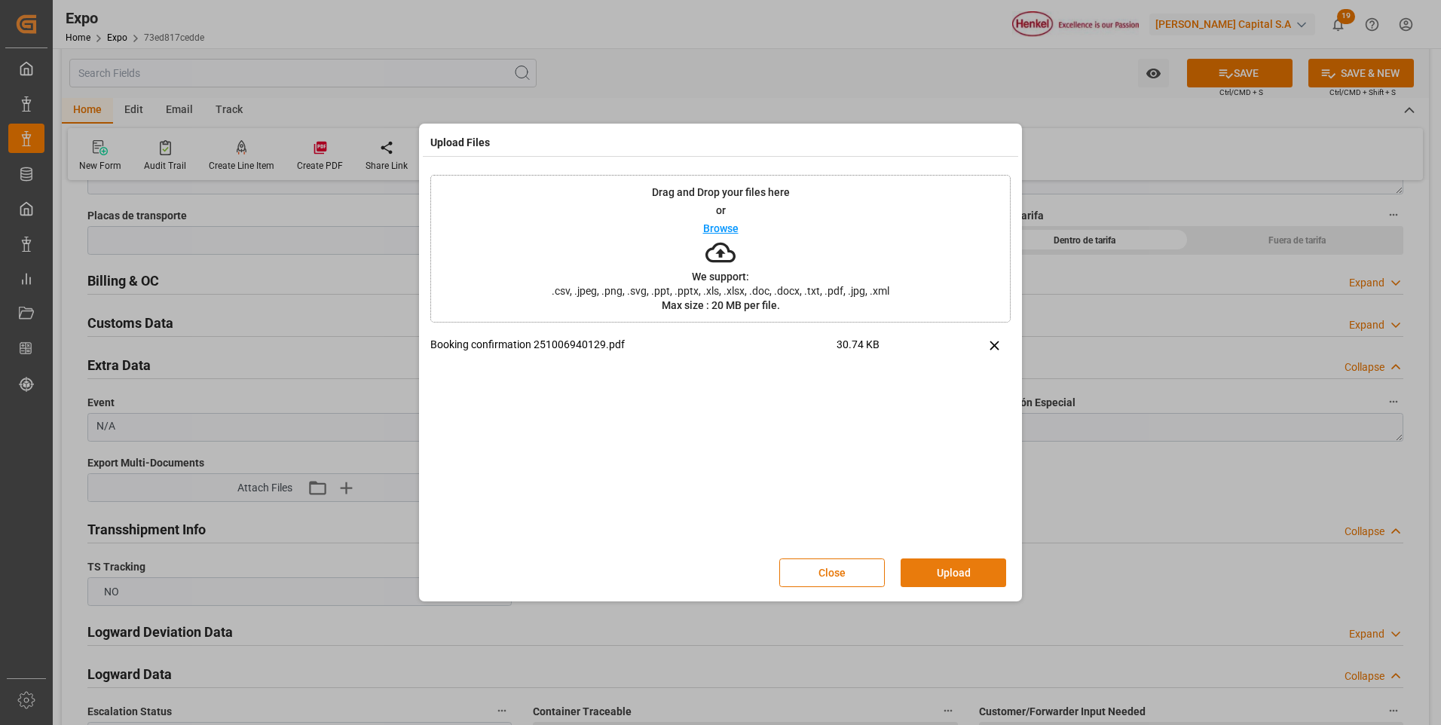
click at [979, 574] on button "Upload" at bounding box center [954, 572] width 106 height 29
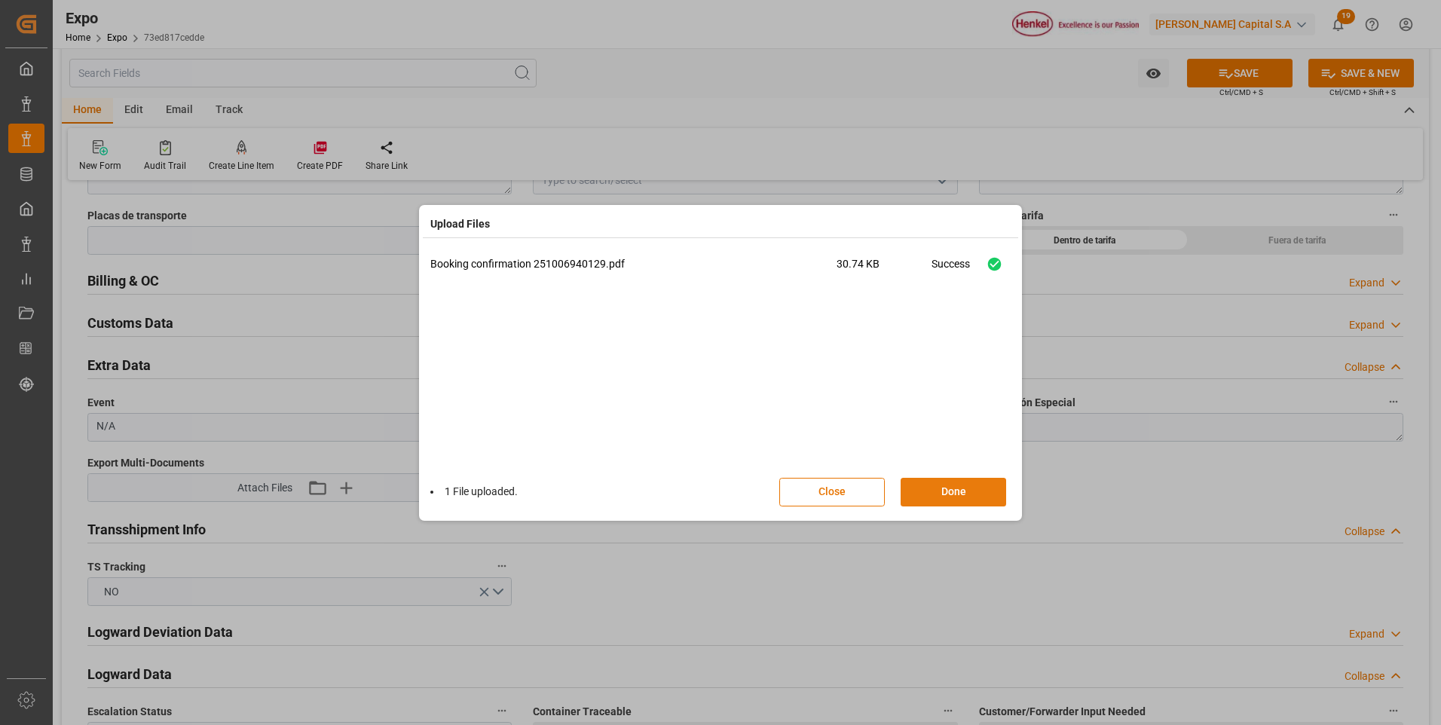
click at [968, 497] on button "Done" at bounding box center [954, 492] width 106 height 29
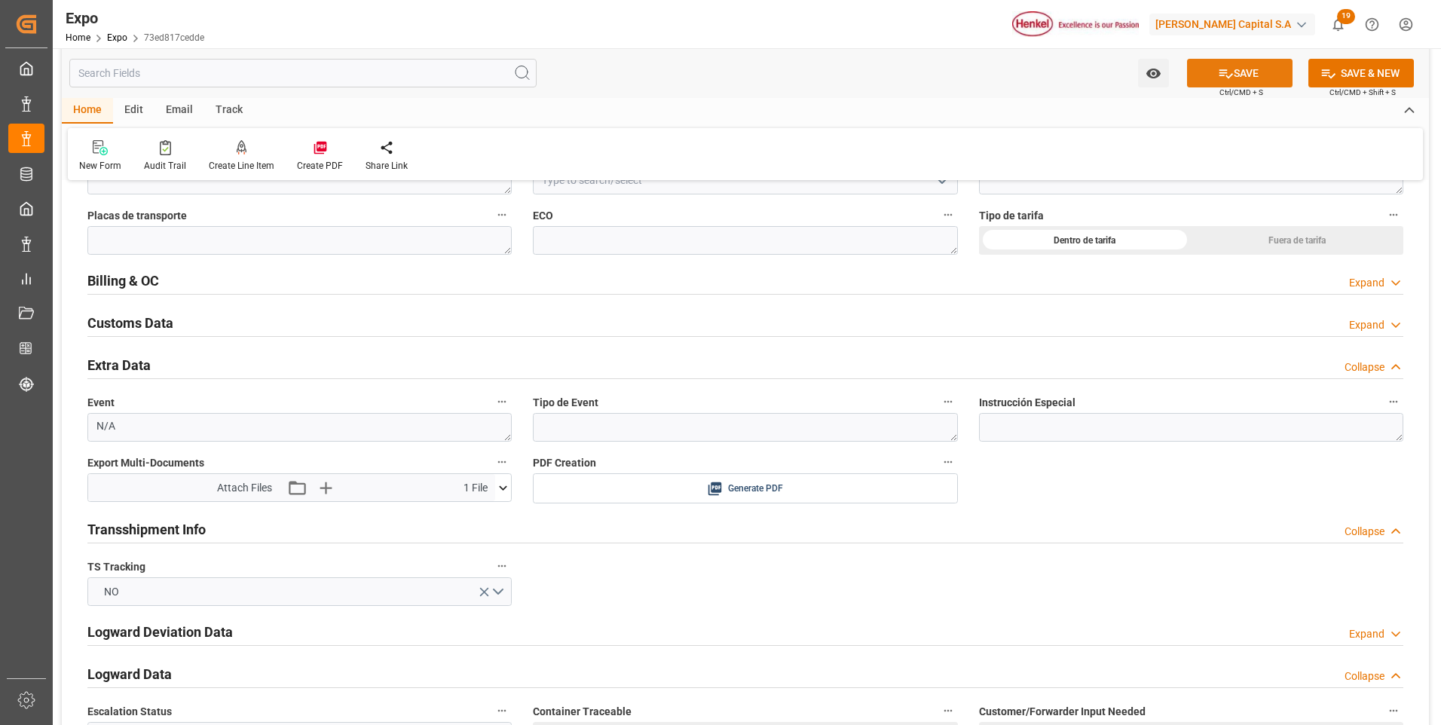
click at [1243, 80] on button "SAVE" at bounding box center [1240, 73] width 106 height 29
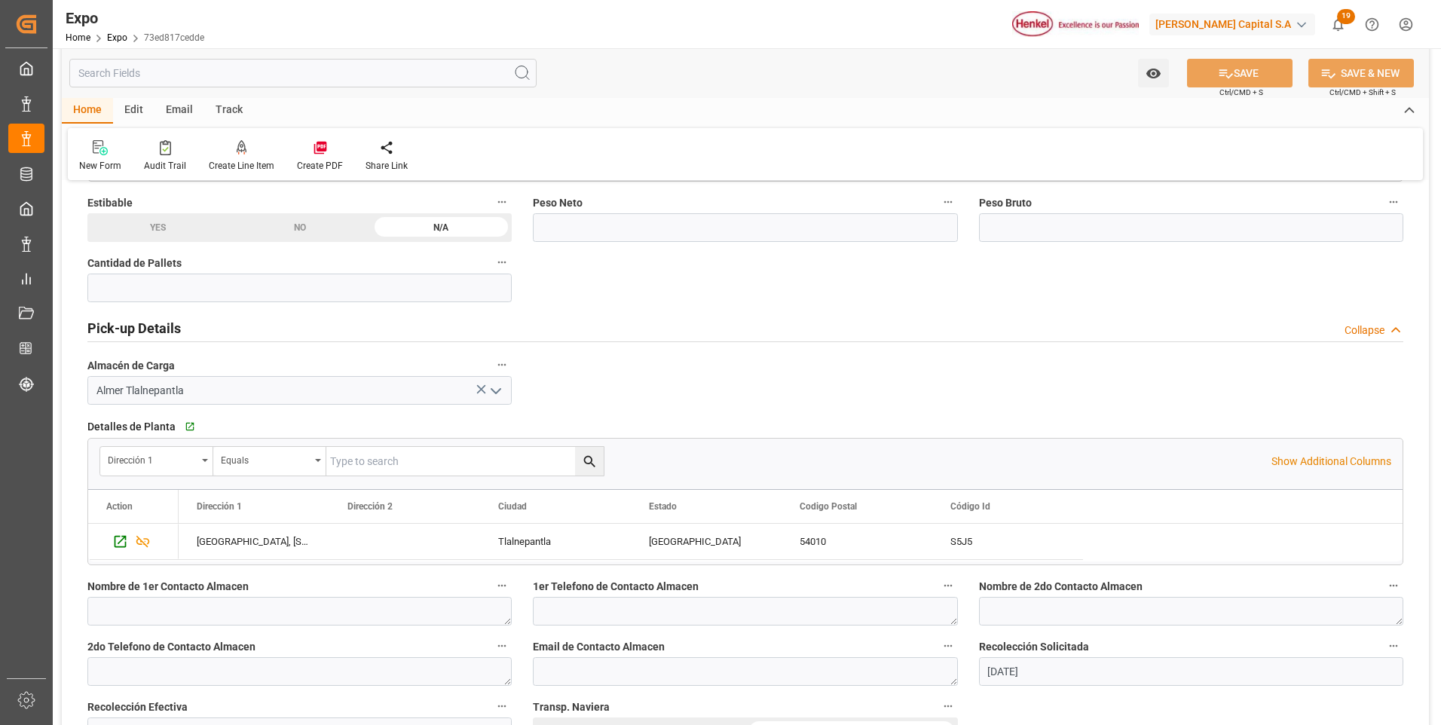
scroll to position [603, 0]
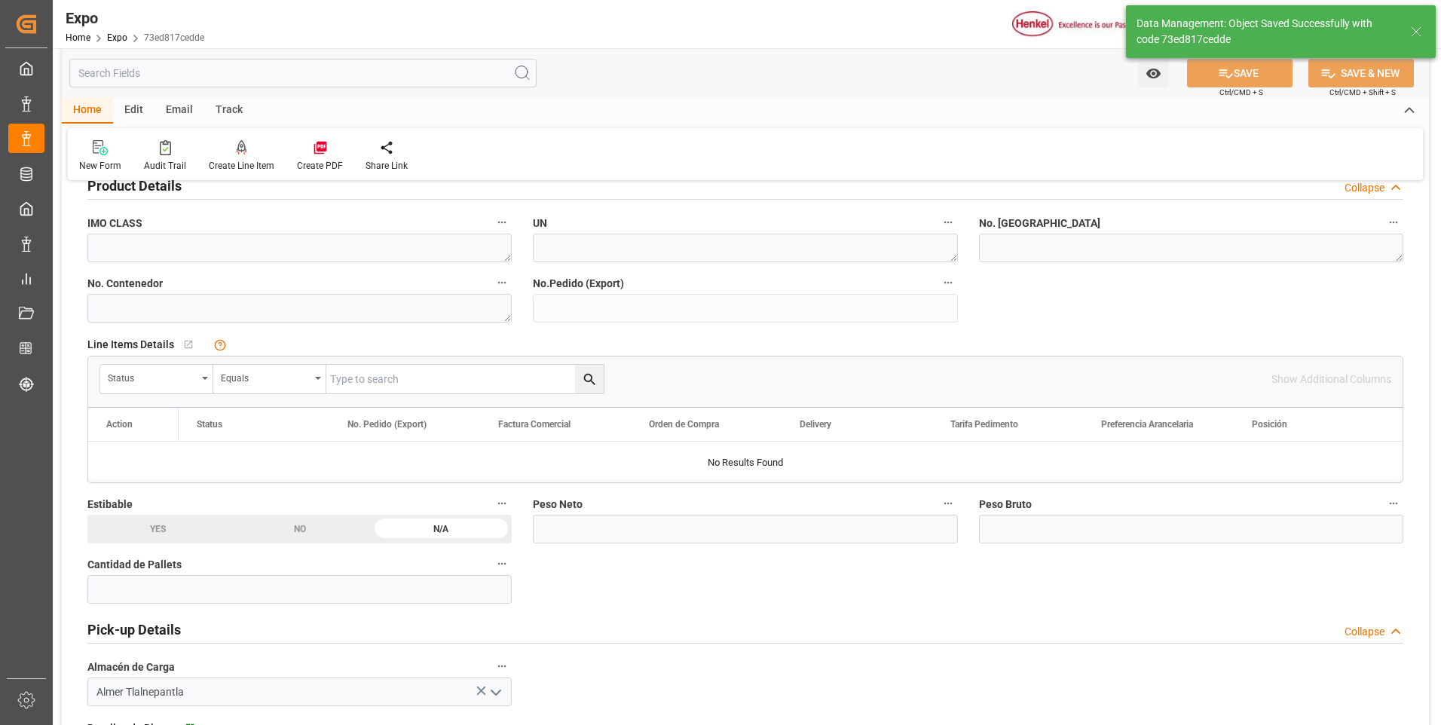
type textarea "ZIMUMEX959918"
type input "Pacific Trader"
type input "9406922"
type textarea "125E"
type textarea "[PERSON_NAME]"
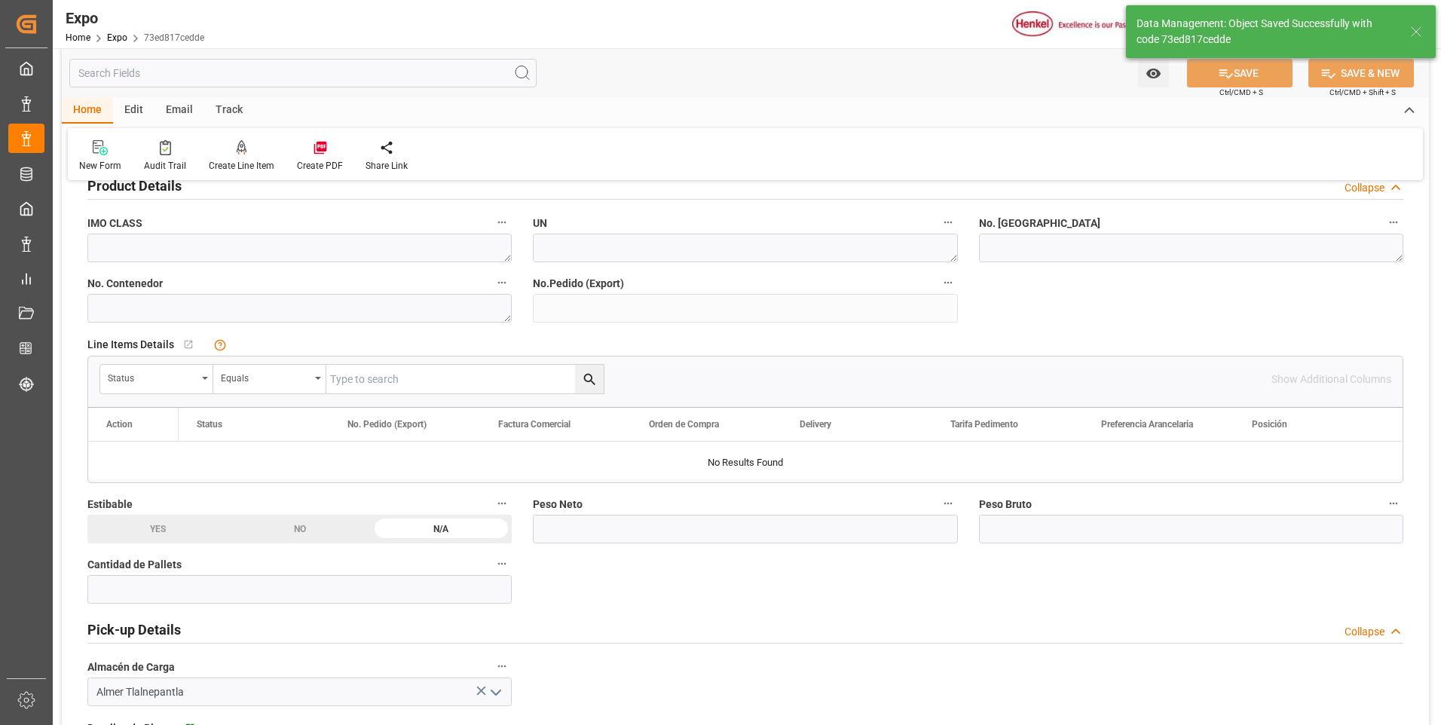
type input "[DATE] 22:45"
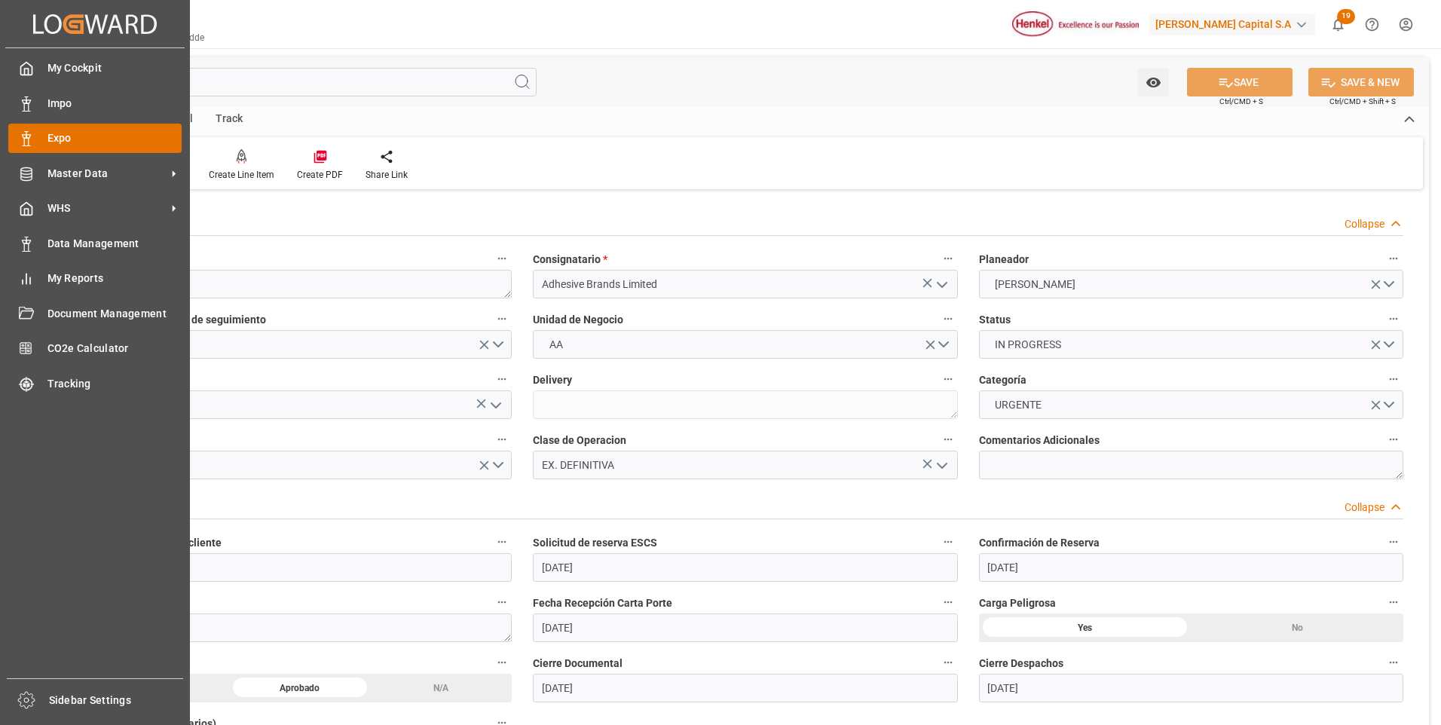
click at [25, 136] on icon at bounding box center [26, 138] width 15 height 15
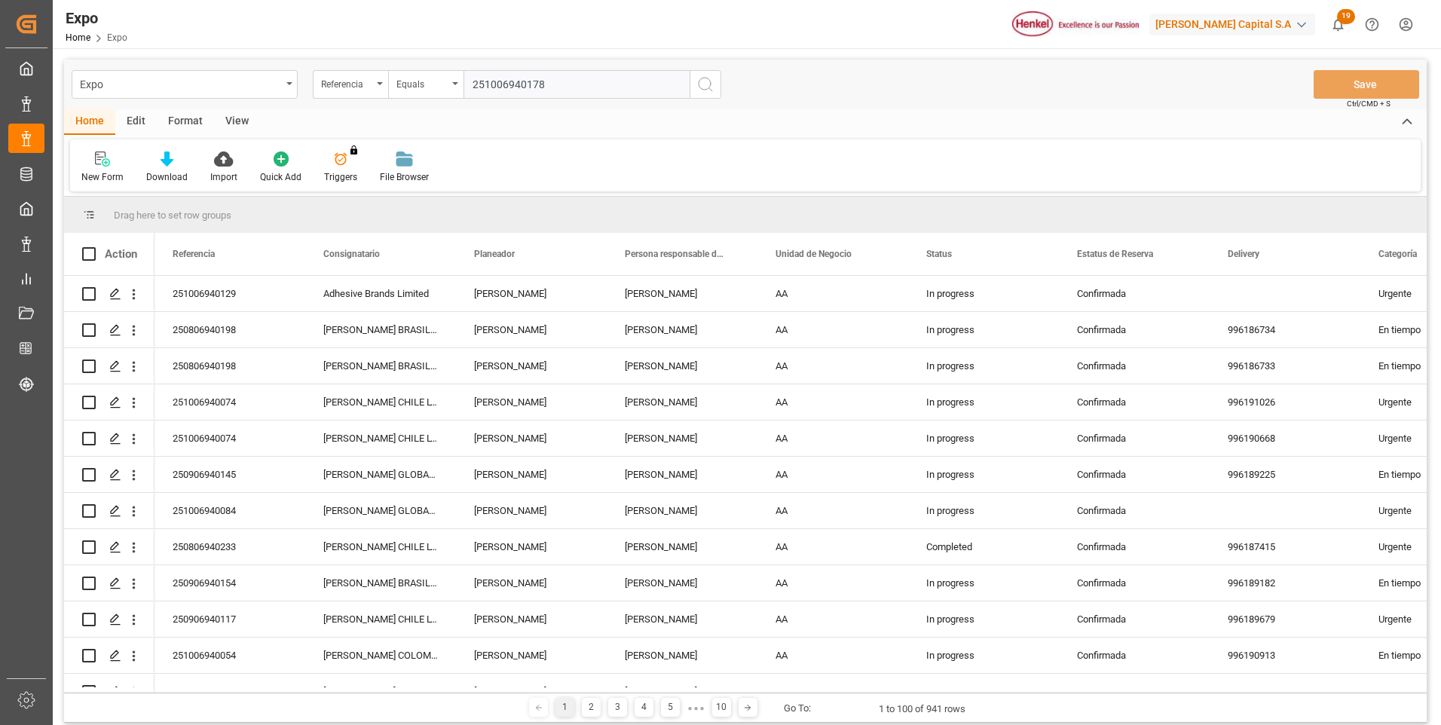
type input "251006940178"
click at [697, 83] on icon "search button" at bounding box center [705, 84] width 18 height 18
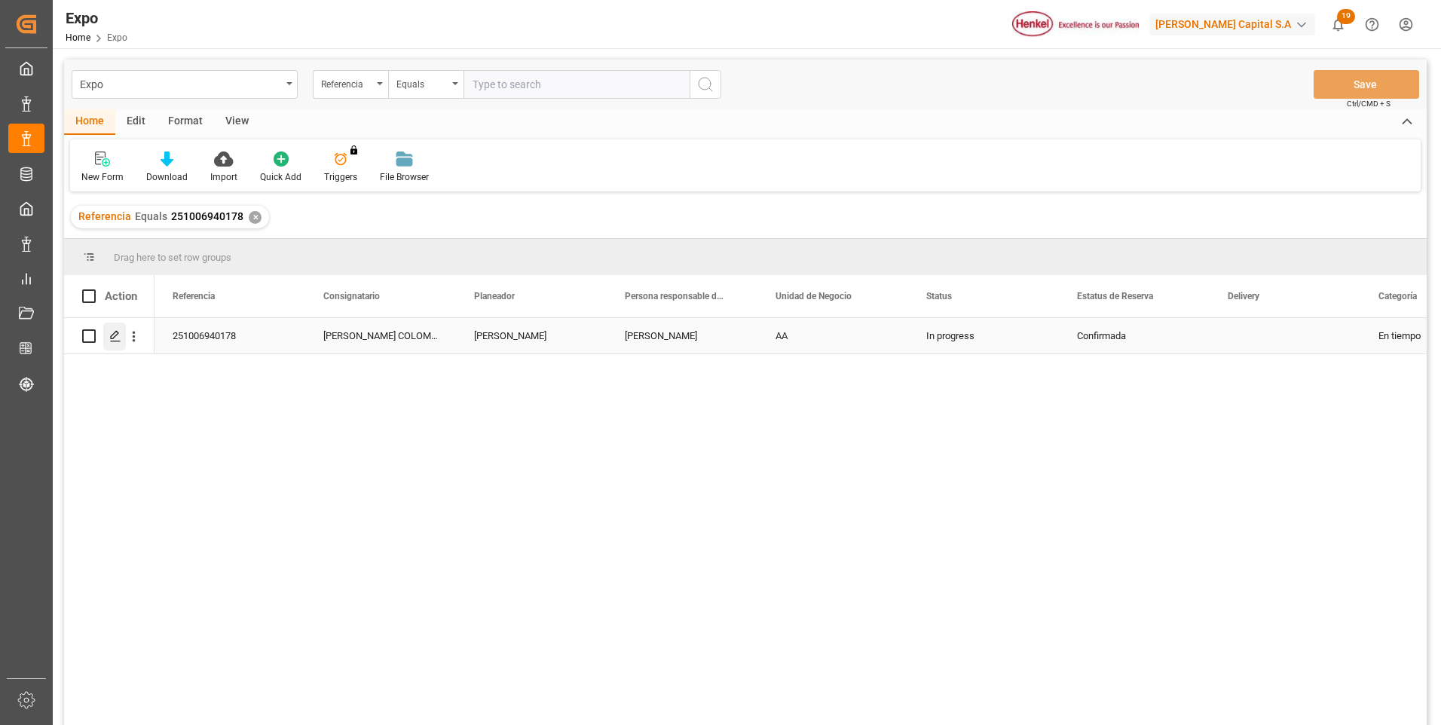
click at [106, 335] on div "Press SPACE to select this row." at bounding box center [114, 337] width 23 height 28
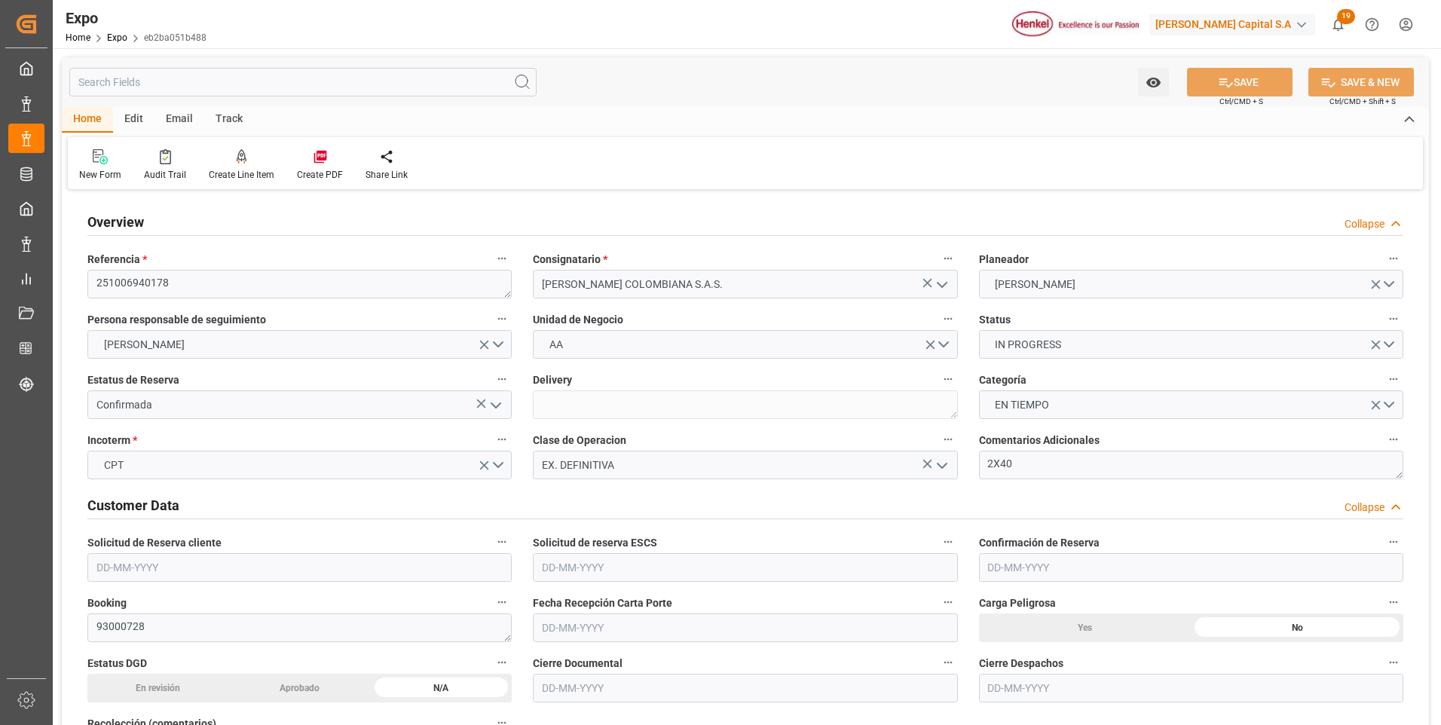
type input "9938456"
type input "[DATE]"
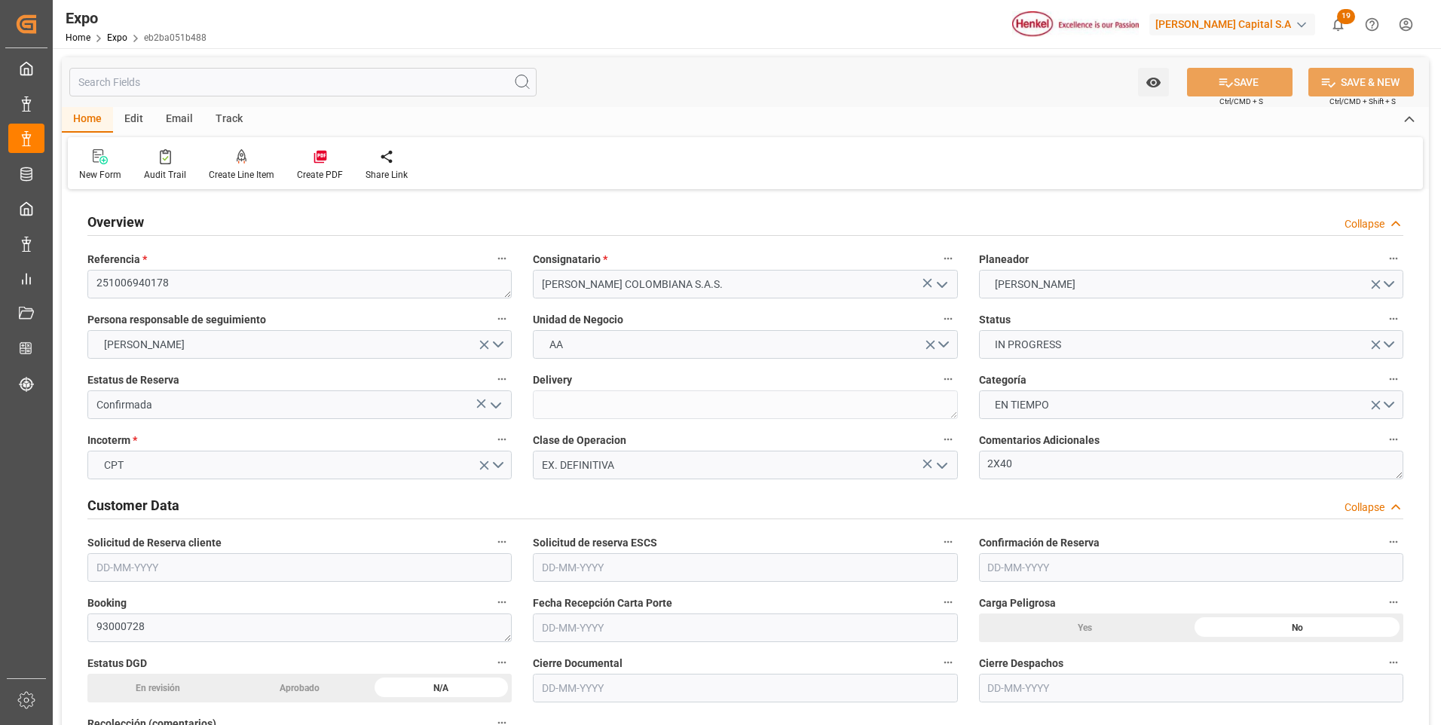
type input "[DATE]"
type input "[DATE] 00:00"
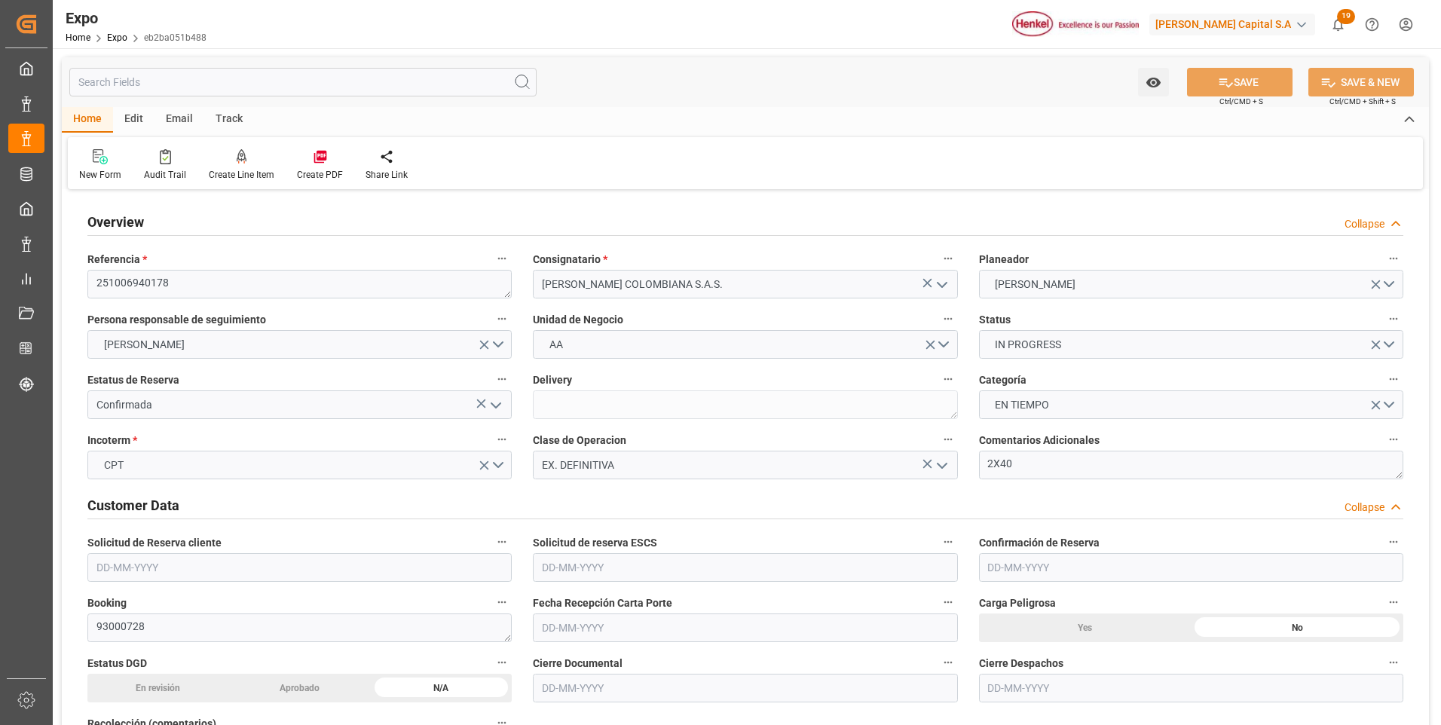
type input "[DATE] 00:00"
type input "[DATE] 15:07"
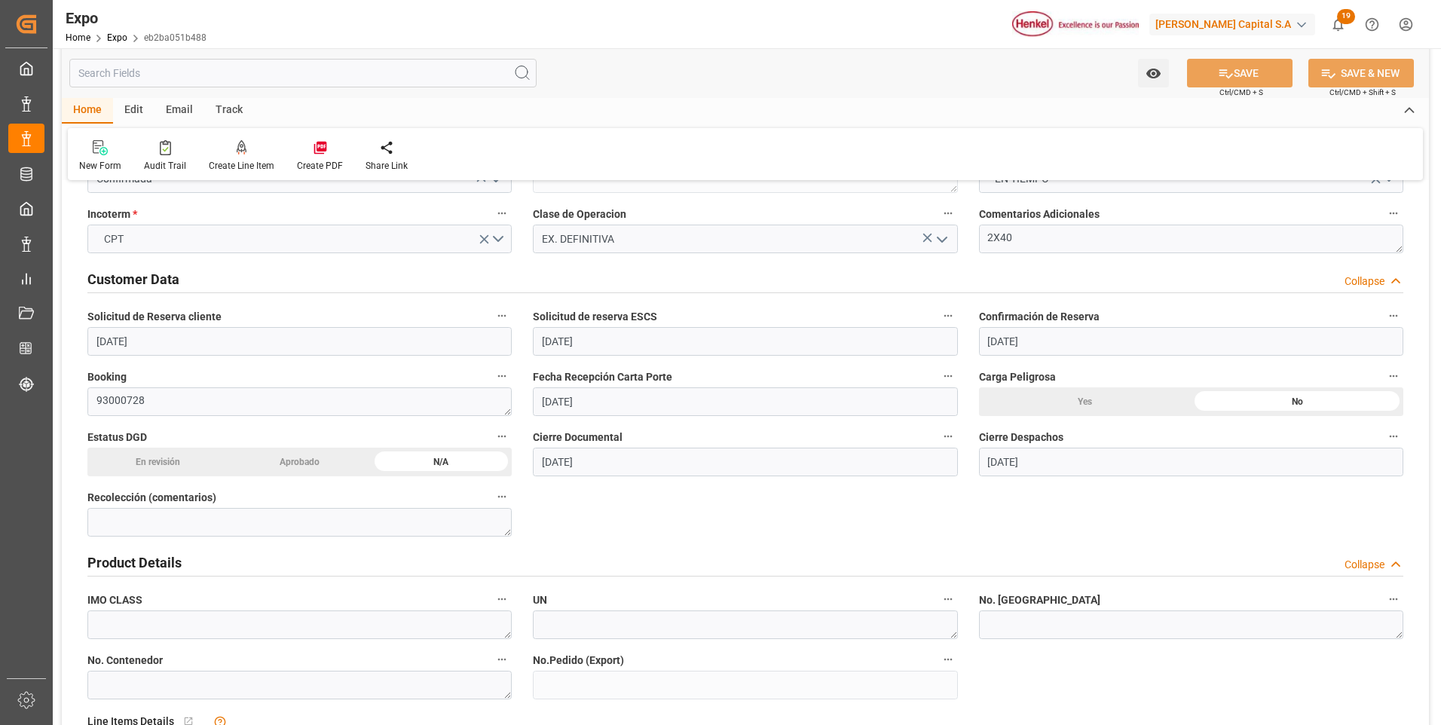
scroll to position [301, 0]
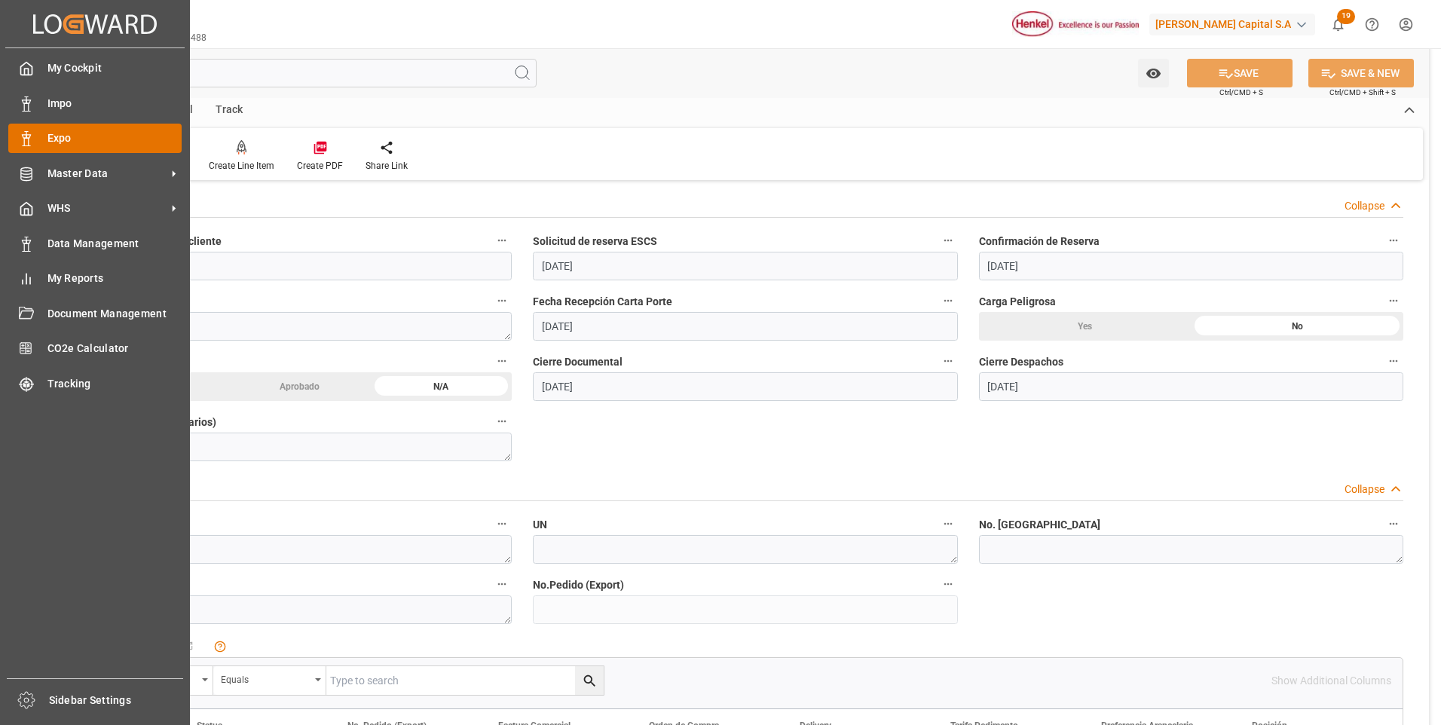
click at [35, 136] on div "Expo Expo" at bounding box center [94, 138] width 173 height 29
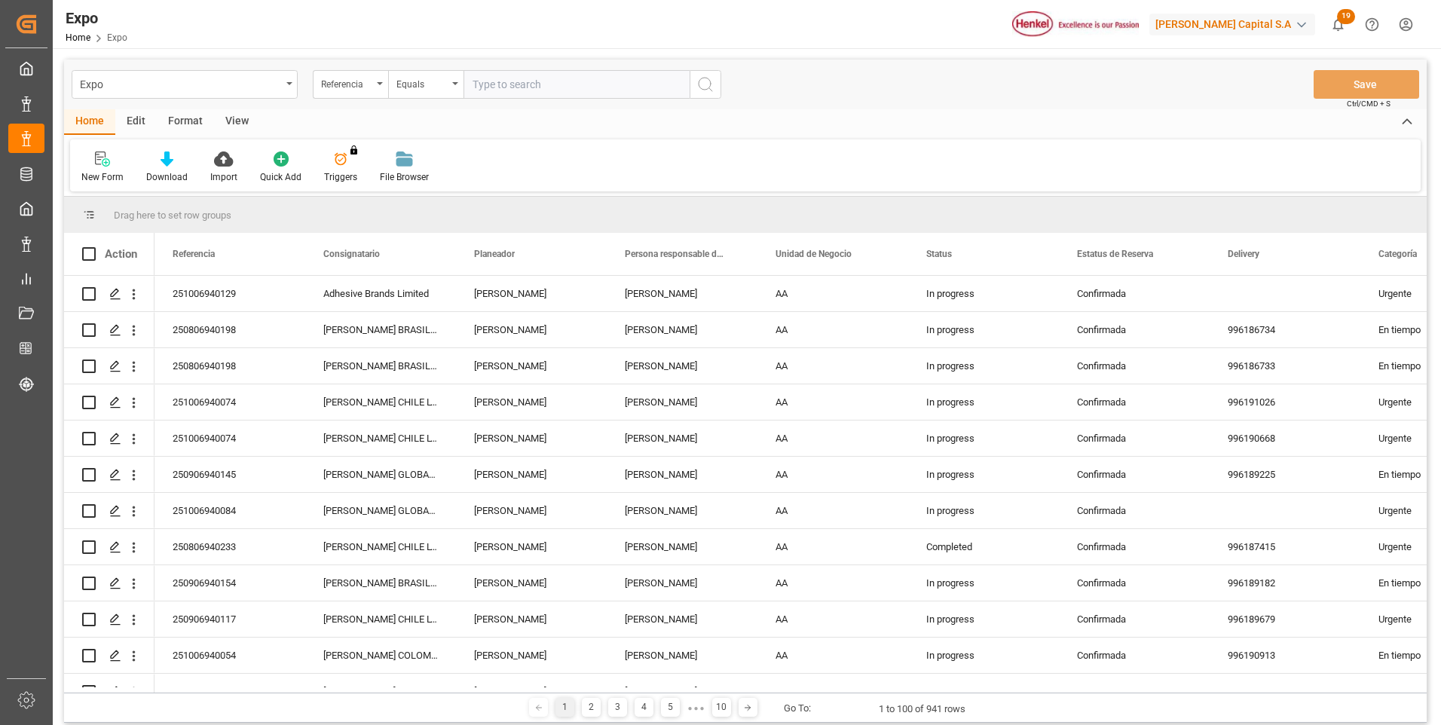
click at [631, 87] on input "text" at bounding box center [576, 84] width 226 height 29
type input "251006940170"
click at [708, 88] on circle "search button" at bounding box center [705, 84] width 12 height 12
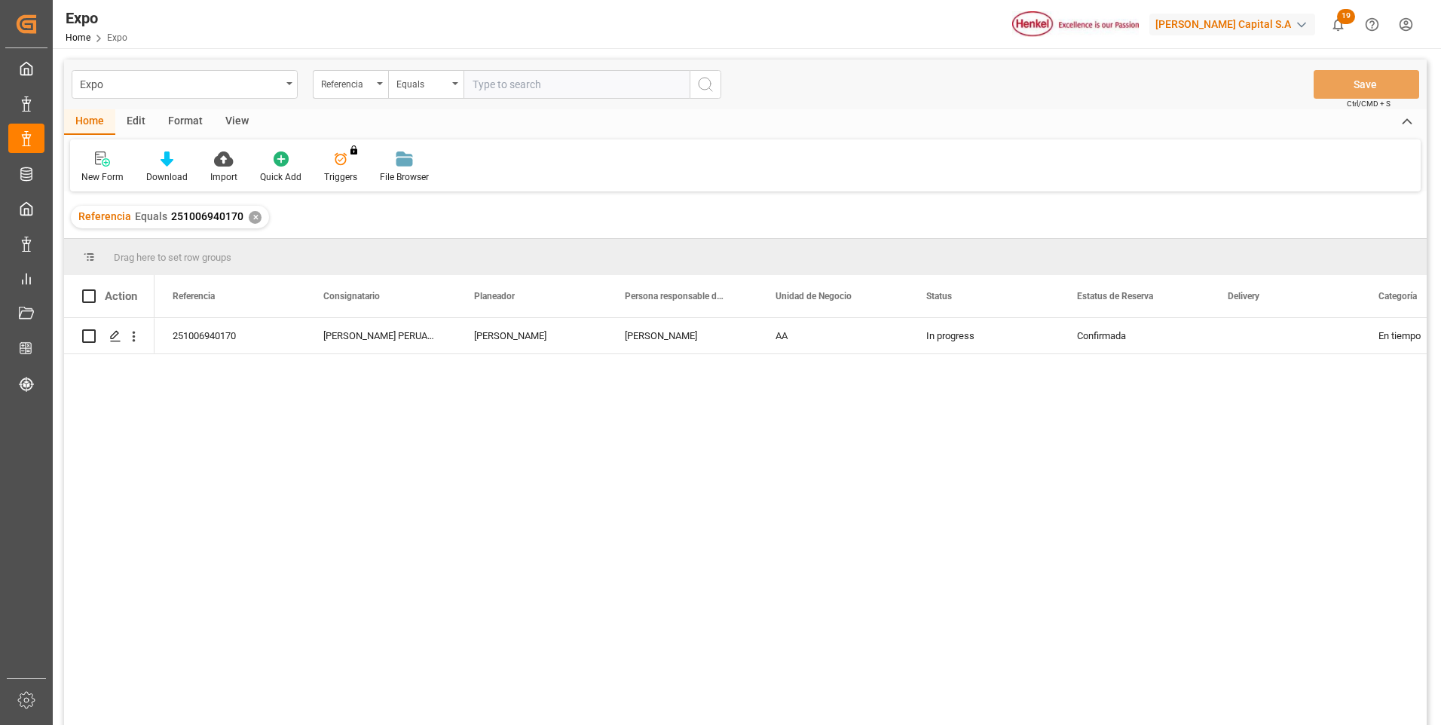
click at [250, 216] on div "✕" at bounding box center [255, 217] width 13 height 13
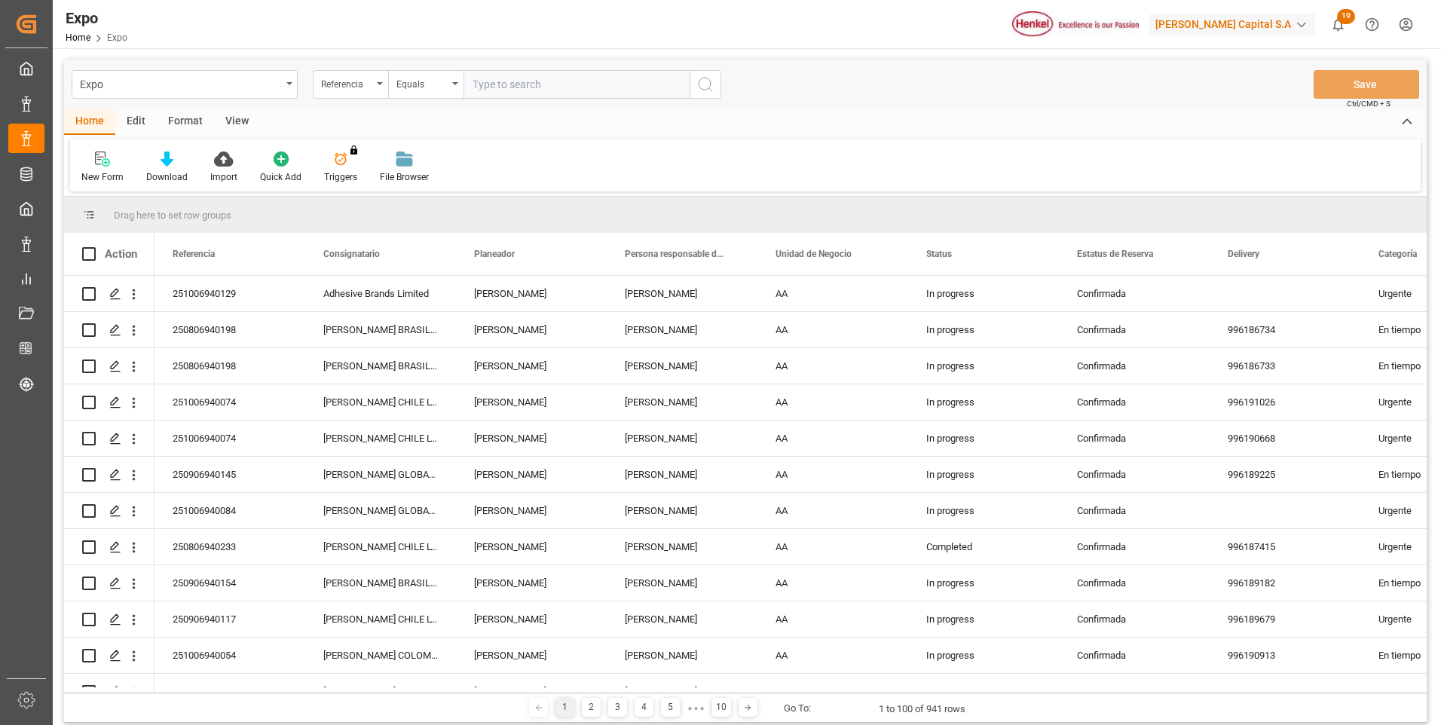
click at [607, 81] on input "text" at bounding box center [576, 84] width 226 height 29
paste input "251006940175"
type input "251006940175"
click at [699, 84] on icon "search button" at bounding box center [705, 84] width 18 height 18
